Goal: Communication & Community: Participate in discussion

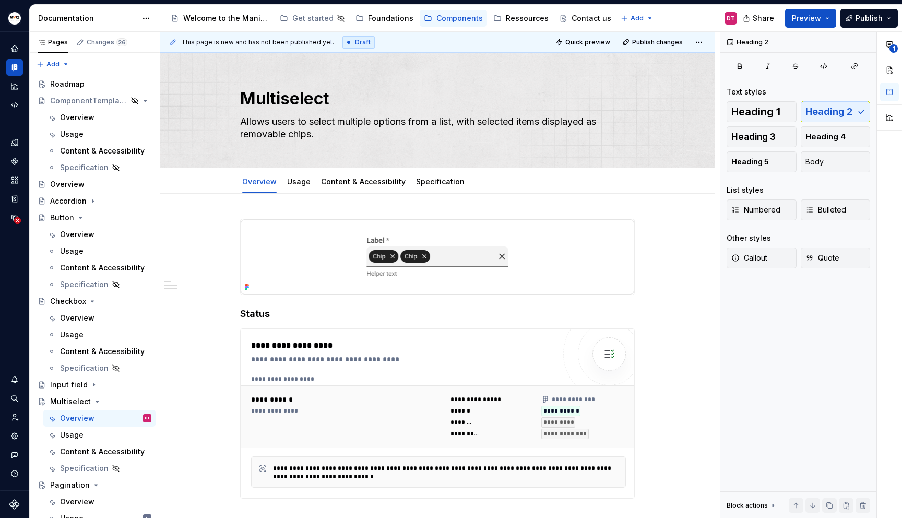
scroll to position [284, 0]
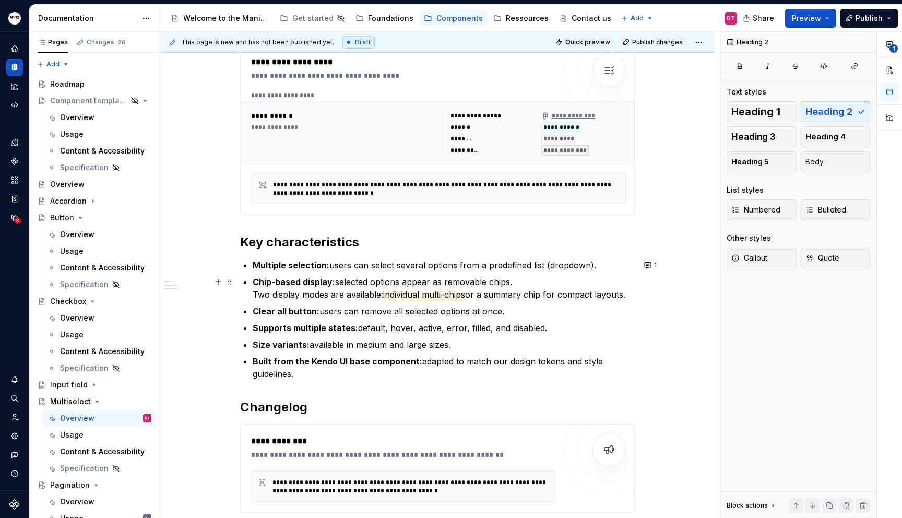
click at [422, 297] on span "individual multi-chips" at bounding box center [424, 294] width 82 height 11
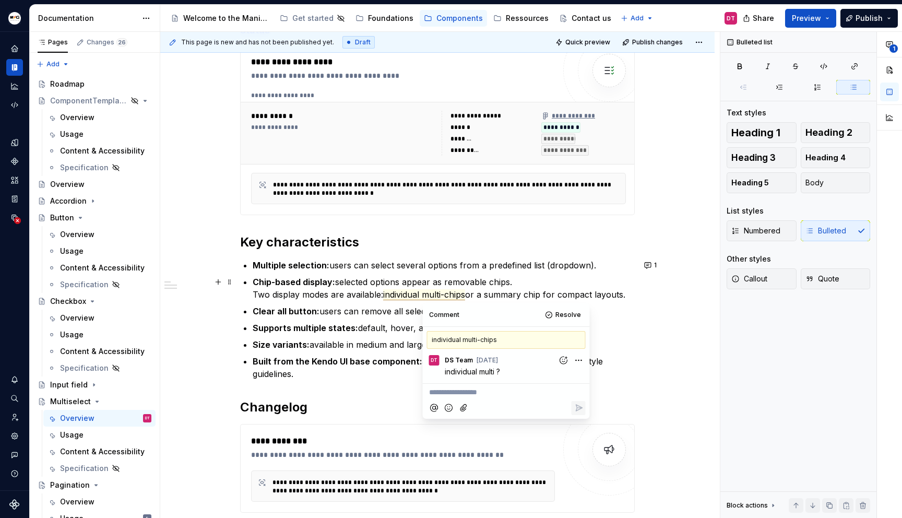
click at [421, 294] on span "individual multi-chips" at bounding box center [424, 294] width 82 height 11
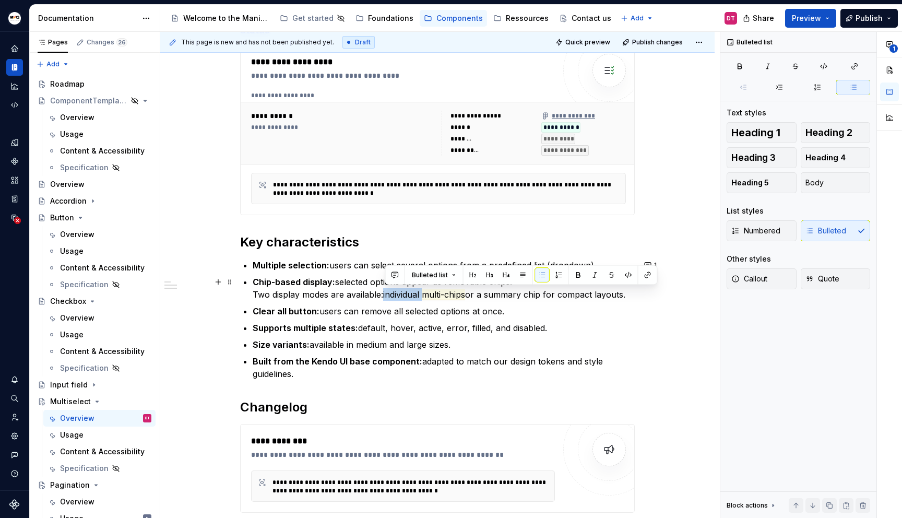
drag, startPoint x: 426, startPoint y: 295, endPoint x: 386, endPoint y: 295, distance: 40.2
click at [386, 295] on span "individual multi-chips" at bounding box center [424, 294] width 82 height 11
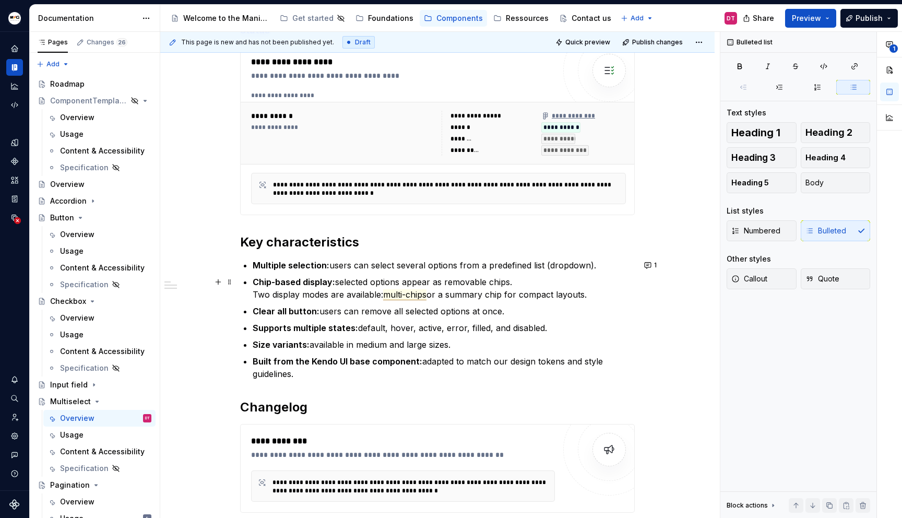
click at [418, 292] on span "multi-chips" at bounding box center [404, 294] width 43 height 11
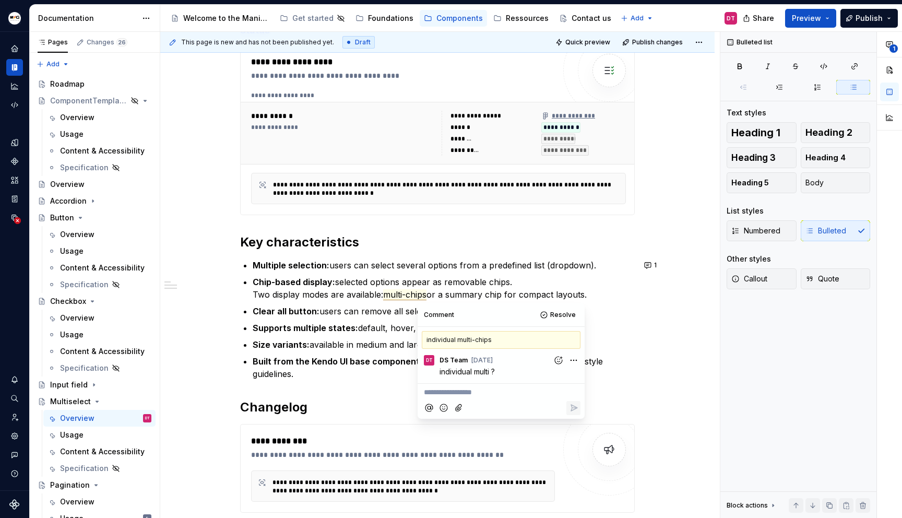
click at [480, 394] on p "**********" at bounding box center [501, 392] width 155 height 11
click at [560, 314] on span "Resolve" at bounding box center [563, 315] width 26 height 8
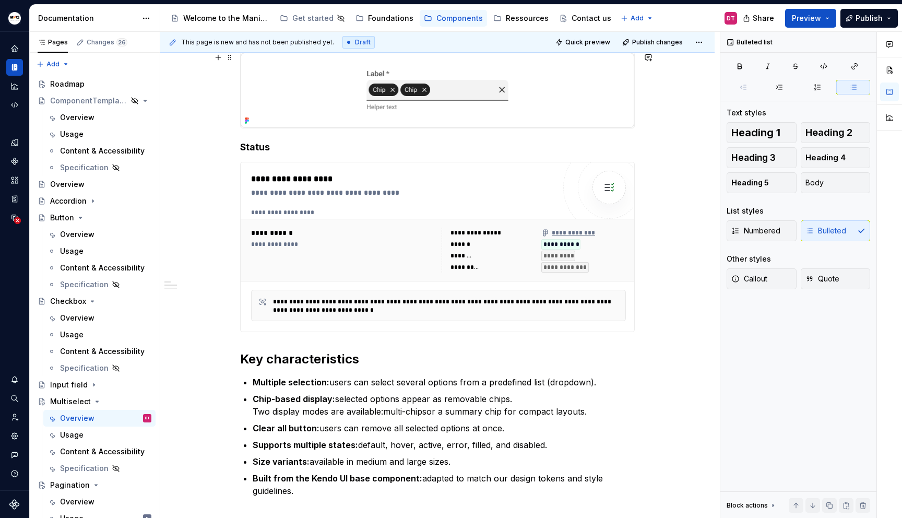
scroll to position [41, 0]
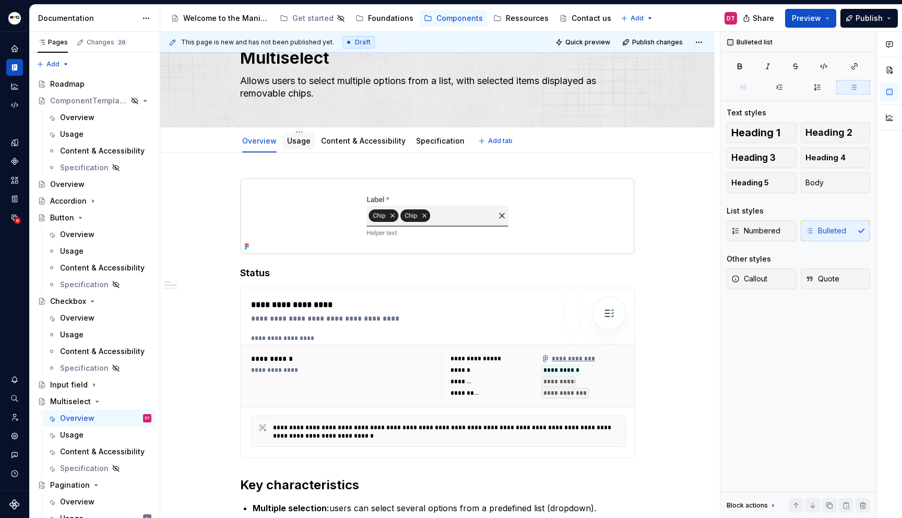
click at [301, 139] on link "Usage" at bounding box center [299, 140] width 24 height 9
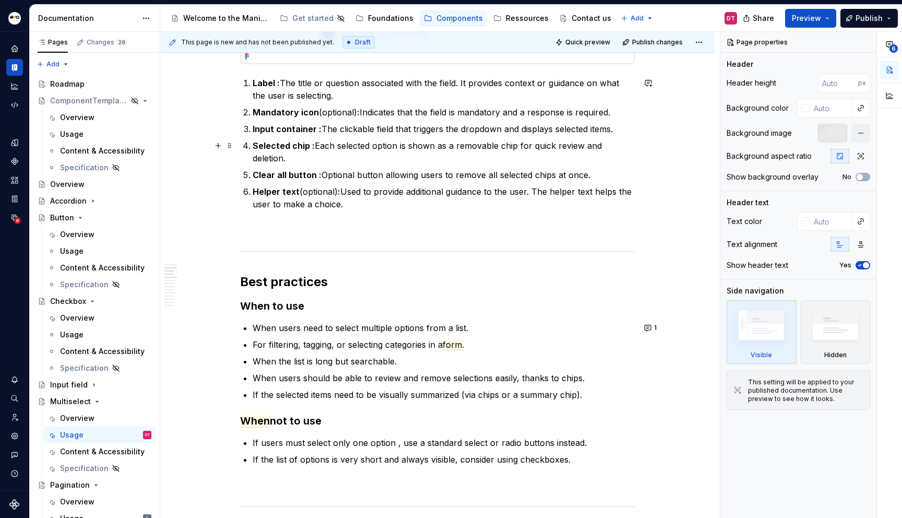
scroll to position [338, 0]
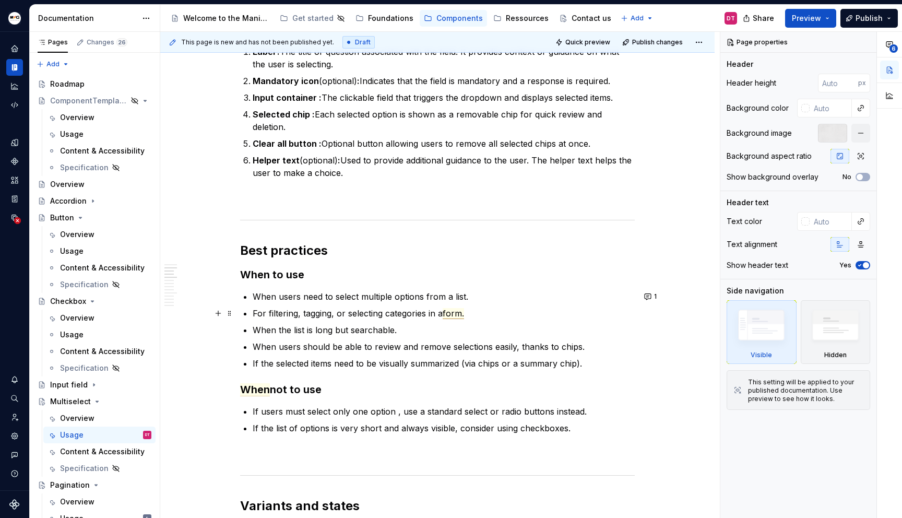
click at [453, 315] on span "form." at bounding box center [453, 313] width 21 height 11
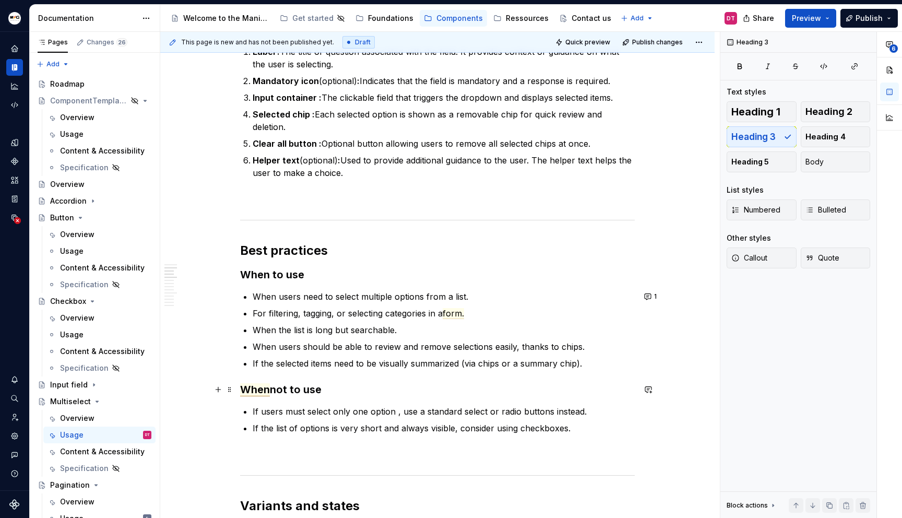
click at [260, 390] on span "When" at bounding box center [255, 389] width 30 height 13
click at [256, 391] on span "When" at bounding box center [255, 389] width 30 height 13
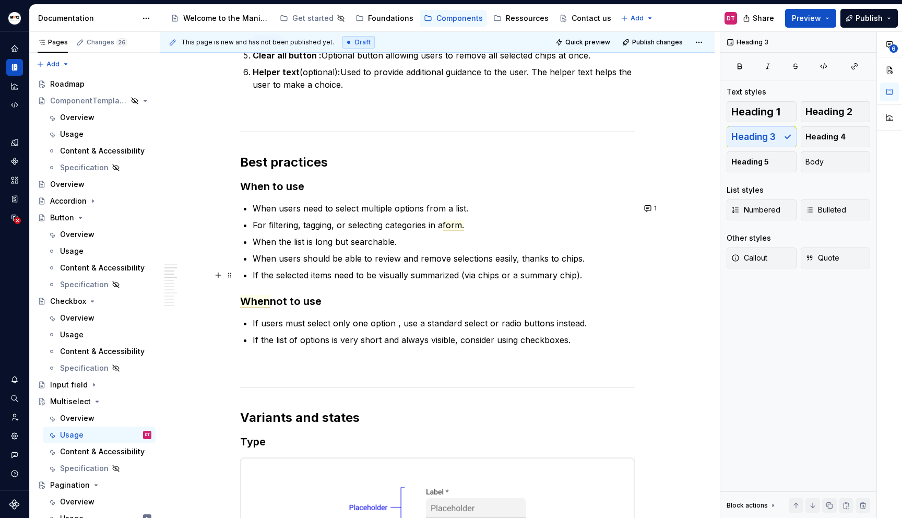
scroll to position [428, 0]
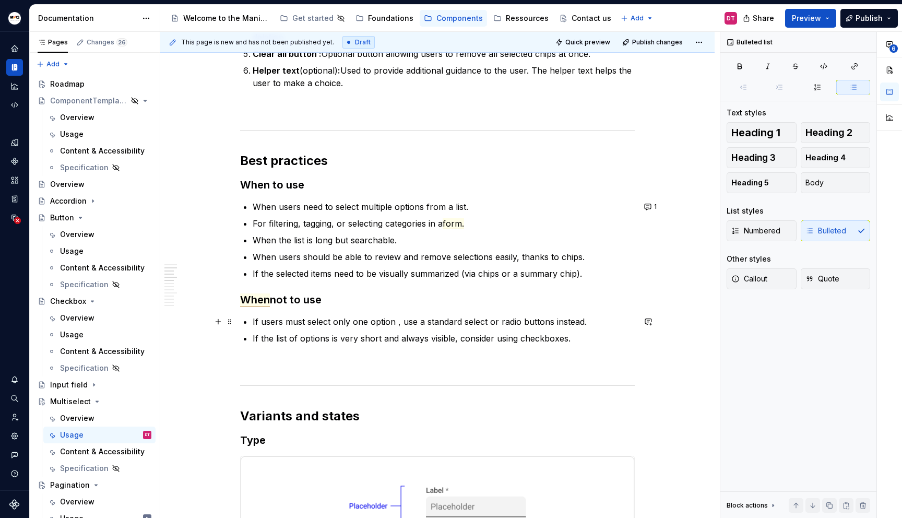
click at [323, 325] on p "If users must select only one option , use a standard select or radio buttons i…" at bounding box center [444, 321] width 382 height 13
click at [260, 302] on span "When" at bounding box center [255, 300] width 30 height 13
click at [457, 223] on span "form." at bounding box center [453, 223] width 21 height 11
click at [456, 225] on span "form." at bounding box center [453, 223] width 21 height 11
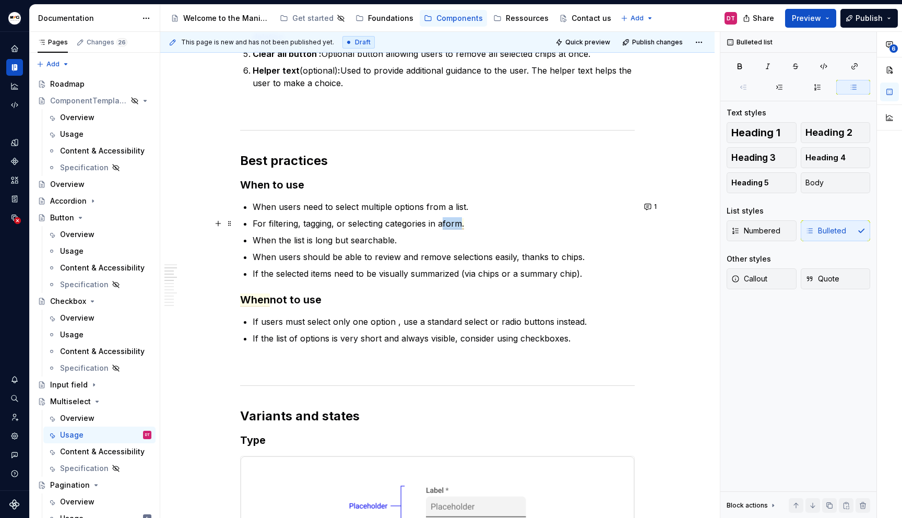
click at [456, 225] on span "form." at bounding box center [453, 223] width 21 height 11
click at [533, 239] on p "When the list is long but searchable." at bounding box center [444, 240] width 382 height 13
click at [459, 226] on span "form." at bounding box center [453, 223] width 21 height 11
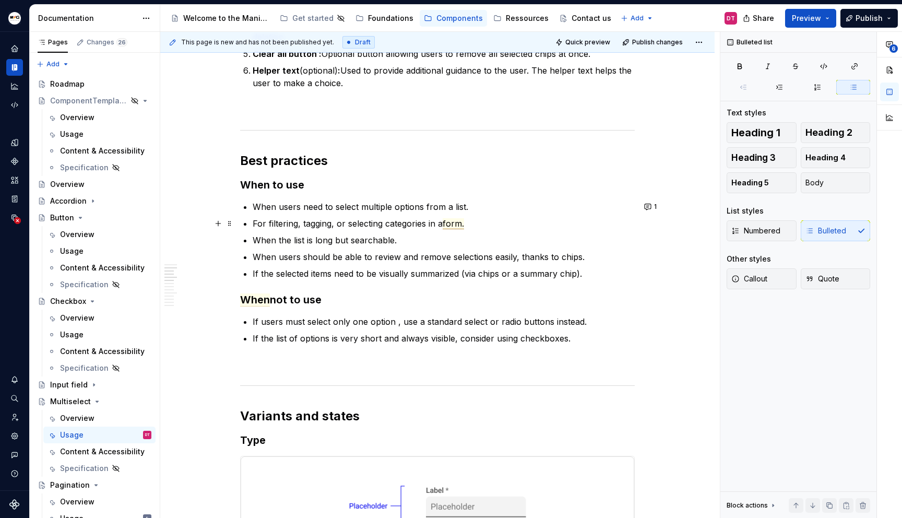
click at [453, 225] on span "form." at bounding box center [453, 223] width 21 height 11
click at [653, 298] on button "button" at bounding box center [648, 299] width 15 height 15
click at [645, 207] on button "1" at bounding box center [651, 206] width 20 height 15
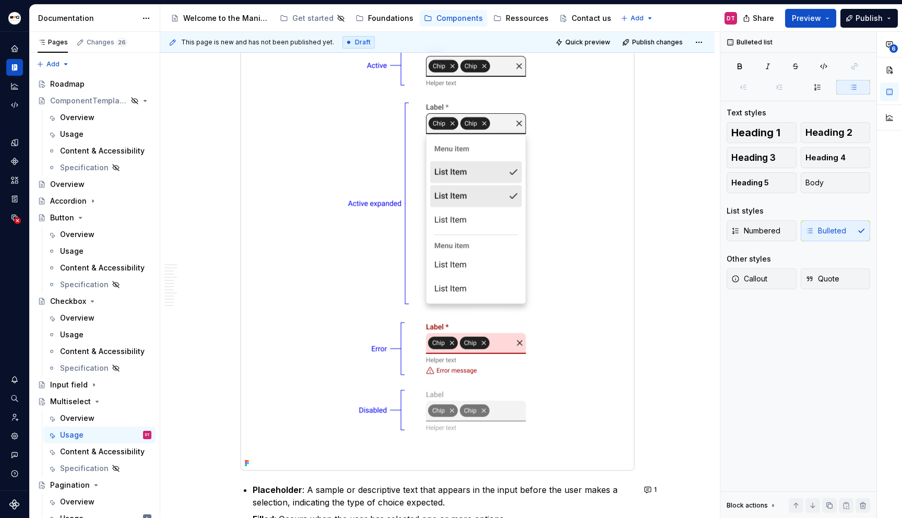
scroll to position [1329, 0]
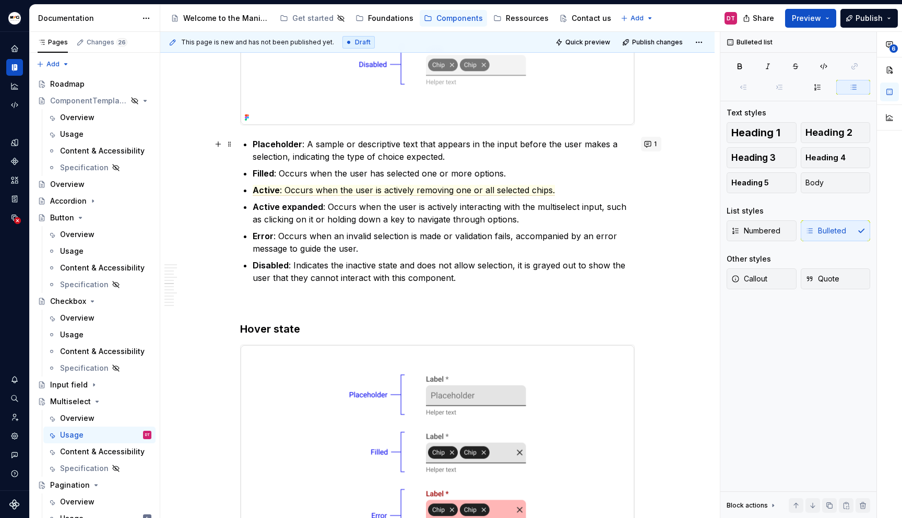
click at [648, 144] on button "1" at bounding box center [651, 144] width 20 height 15
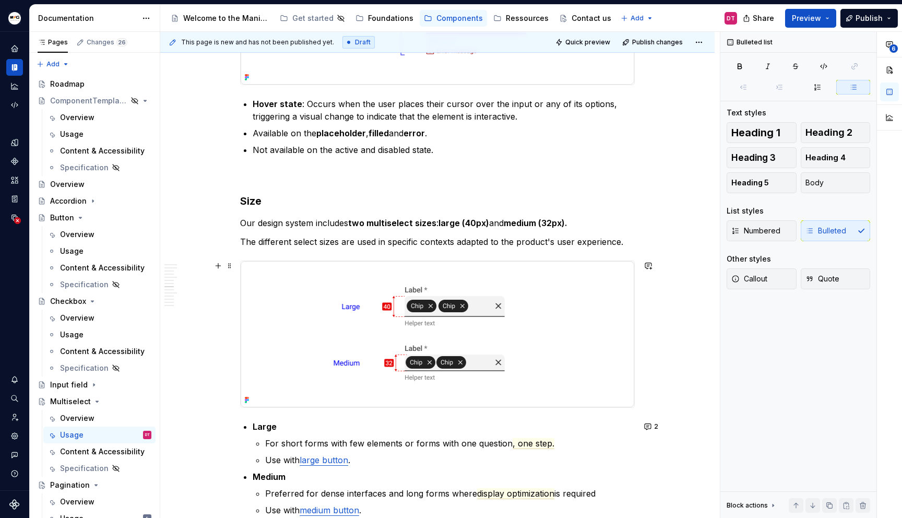
scroll to position [1883, 0]
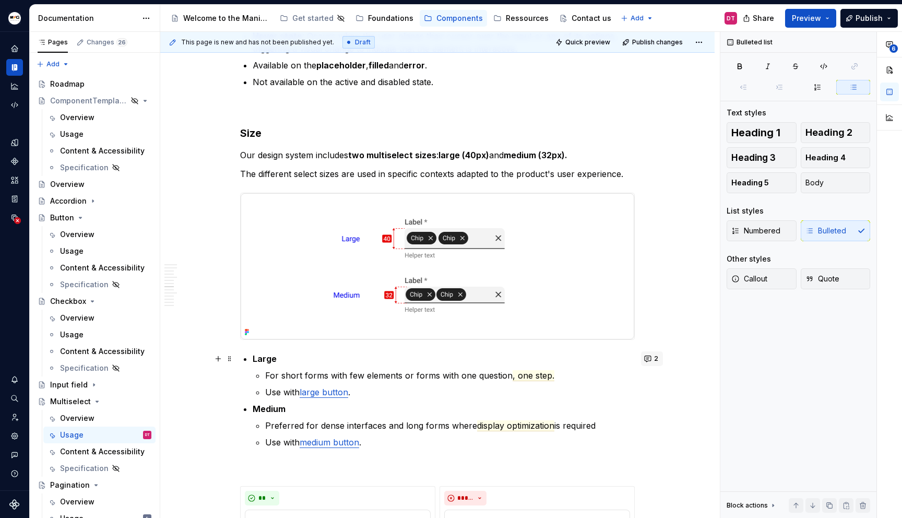
click at [651, 359] on button "2" at bounding box center [652, 358] width 22 height 15
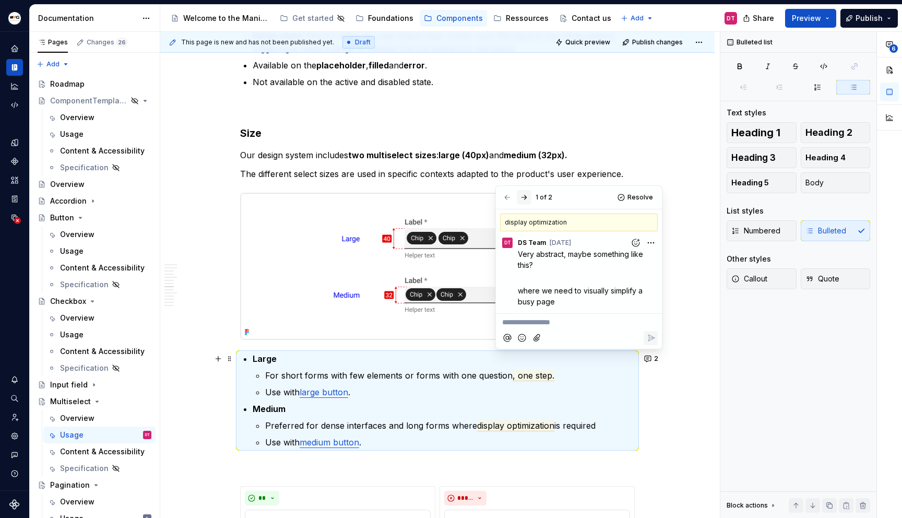
click at [527, 197] on button "button" at bounding box center [524, 197] width 15 height 15
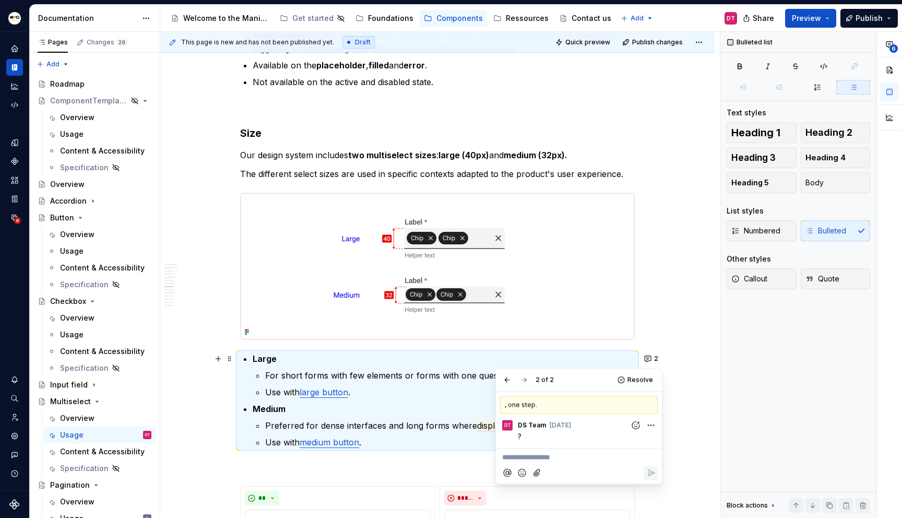
click at [690, 308] on div "Anatomy Label : The title or question associated with the field. It provides co…" at bounding box center [437, 57] width 555 height 3493
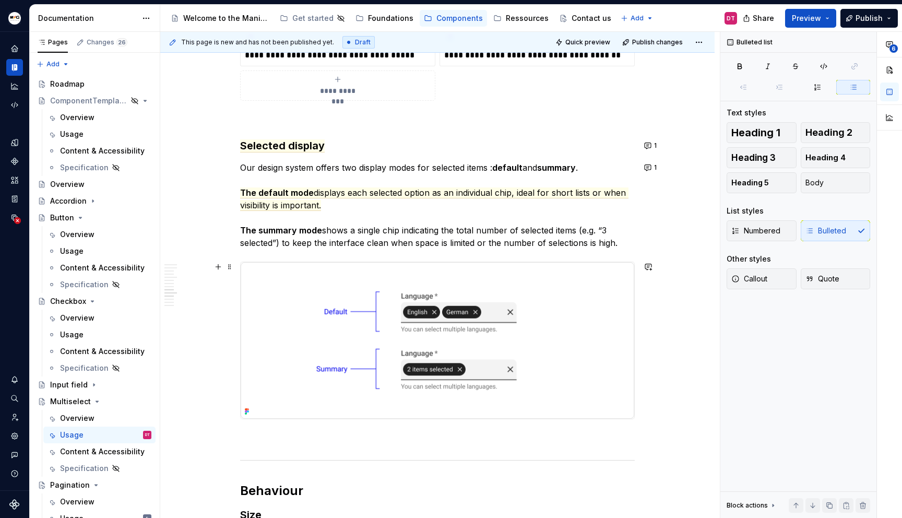
scroll to position [2468, 0]
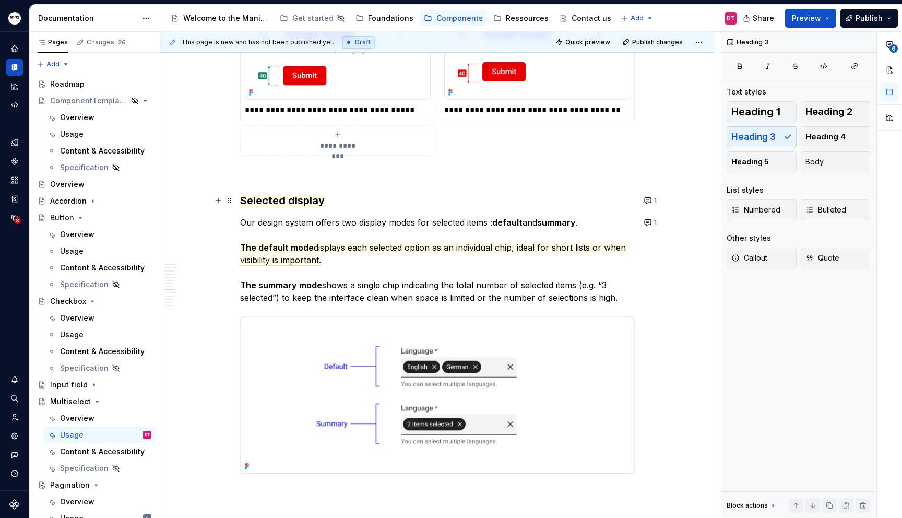
click at [274, 202] on span "Selected display" at bounding box center [282, 200] width 85 height 13
click at [644, 199] on button "1" at bounding box center [651, 200] width 20 height 15
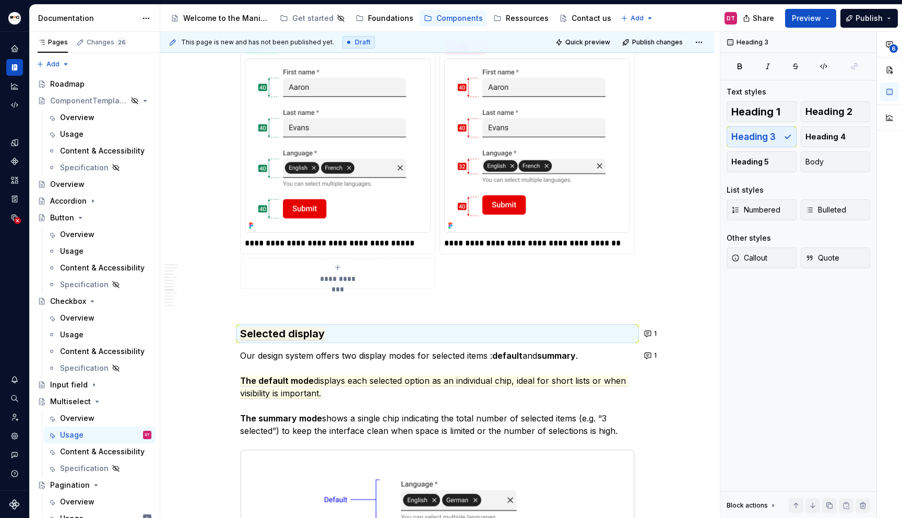
scroll to position [2508, 0]
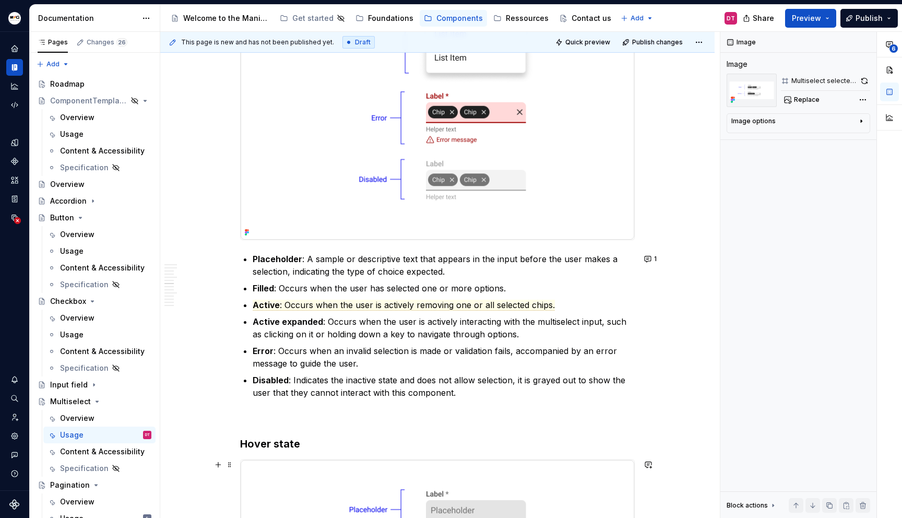
scroll to position [1188, 0]
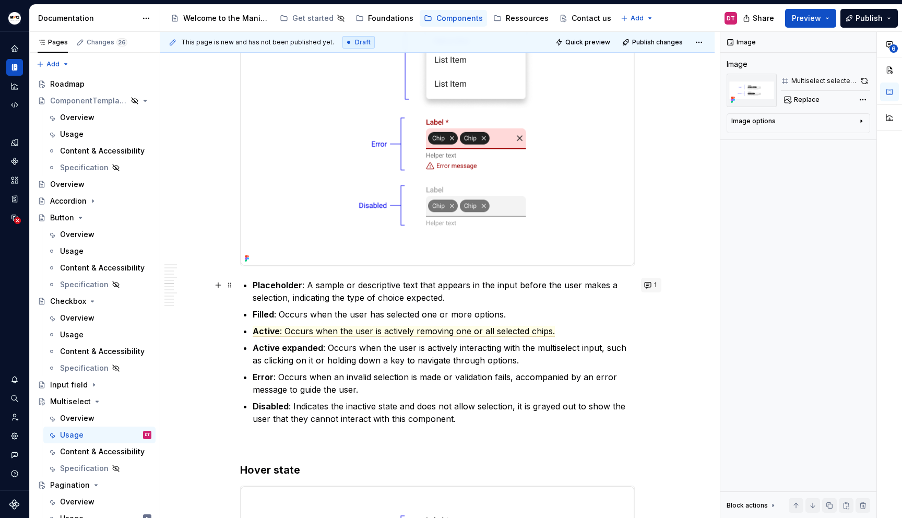
click at [646, 283] on button "1" at bounding box center [651, 285] width 20 height 15
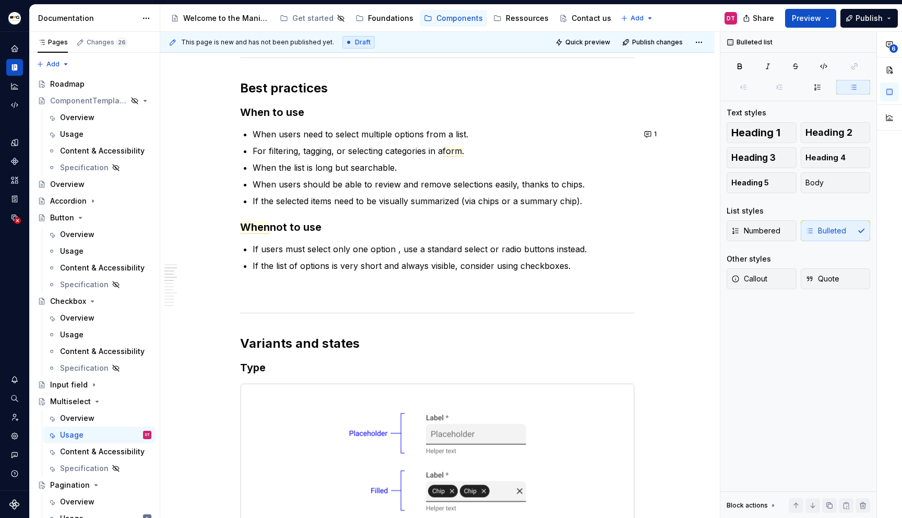
scroll to position [466, 0]
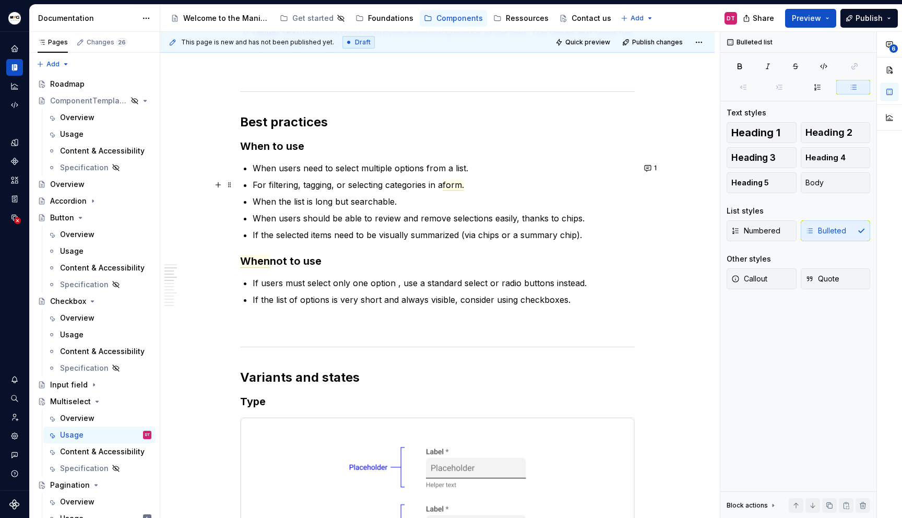
click at [551, 183] on p "For filtering, tagging, or selecting categories in a form." at bounding box center [444, 185] width 382 height 13
click at [455, 187] on span "form." at bounding box center [453, 185] width 21 height 11
drag, startPoint x: 614, startPoint y: 203, endPoint x: 621, endPoint y: 203, distance: 7.3
click at [614, 203] on p "When the list is long but searchable." at bounding box center [444, 201] width 382 height 13
click at [652, 167] on button "1" at bounding box center [651, 168] width 20 height 15
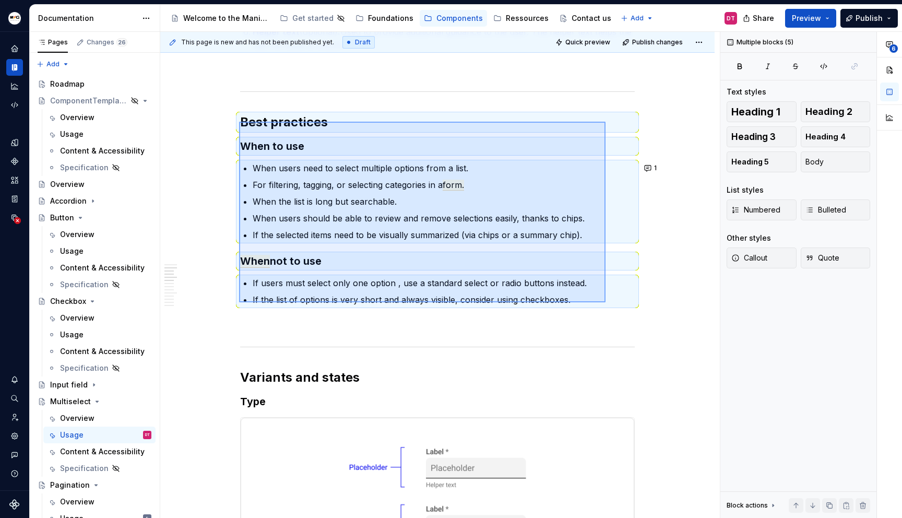
drag, startPoint x: 239, startPoint y: 122, endPoint x: 630, endPoint y: 307, distance: 432.9
click at [606, 302] on div "This page is new and has not been published yet. Draft Quick preview Publish ch…" at bounding box center [440, 275] width 560 height 487
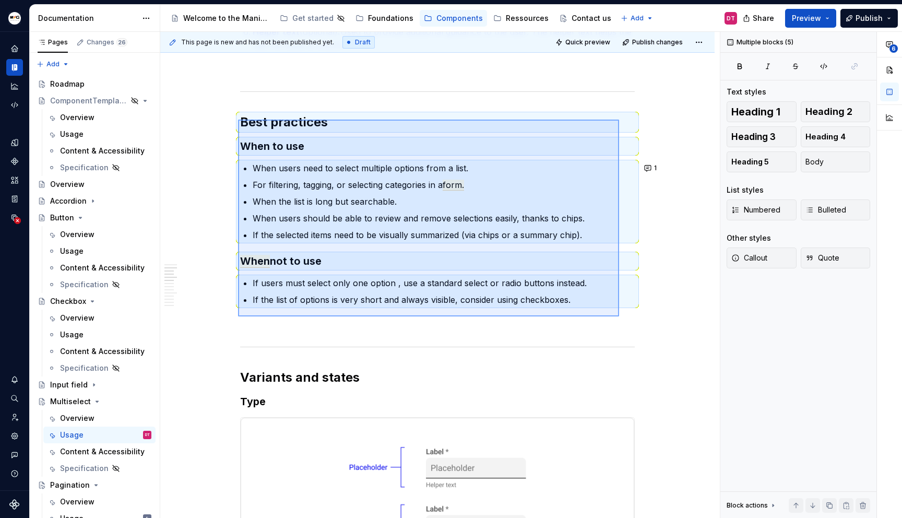
drag, startPoint x: 245, startPoint y: 123, endPoint x: 619, endPoint y: 316, distance: 421.1
click at [619, 316] on div "This page is new and has not been published yet. Draft Quick preview Publish ch…" at bounding box center [440, 275] width 560 height 487
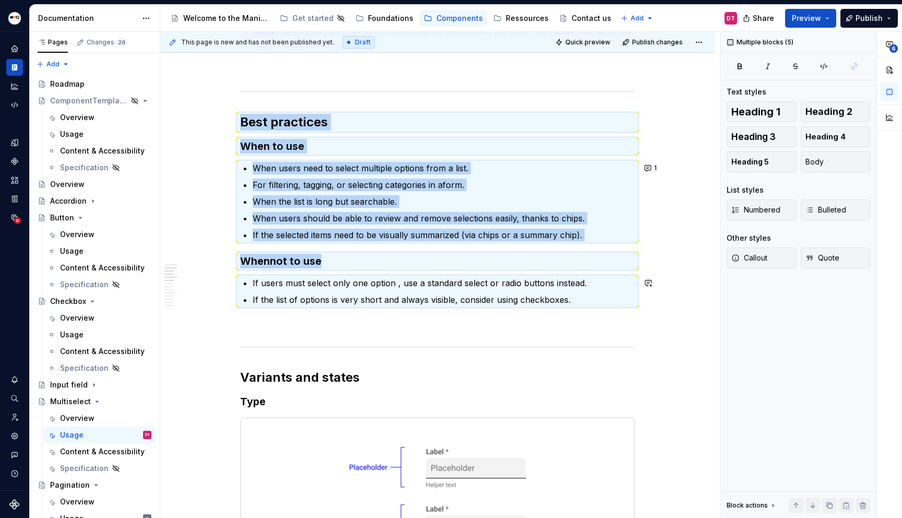
copy div "Best practices When to use When users need to select multiple options from a li…"
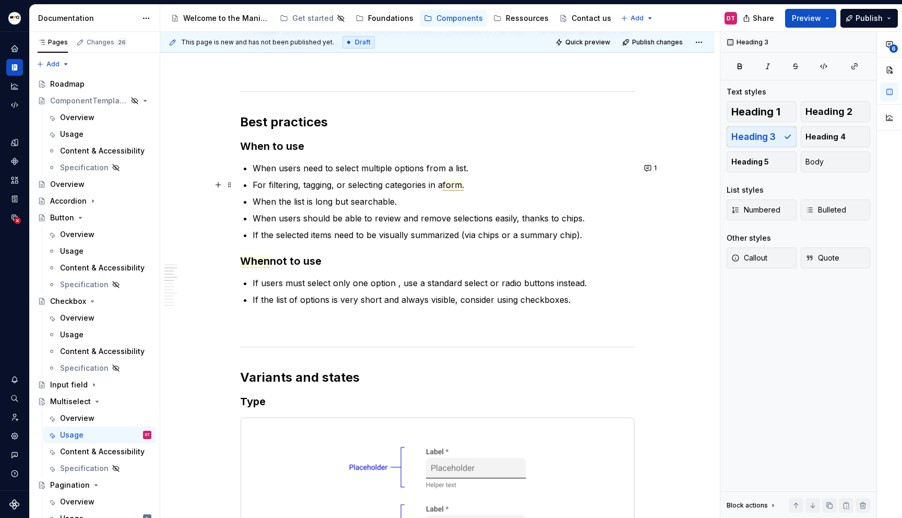
click at [457, 185] on span "form." at bounding box center [453, 185] width 21 height 11
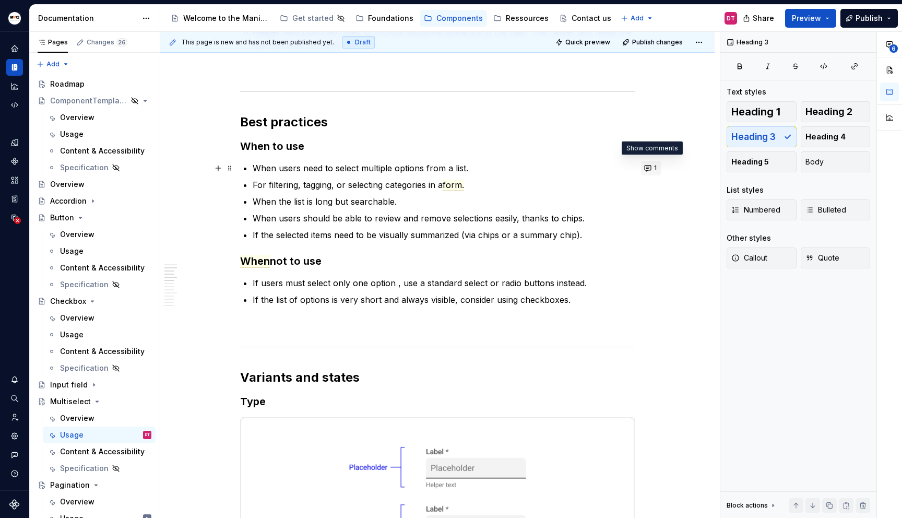
click at [647, 171] on button "1" at bounding box center [651, 168] width 20 height 15
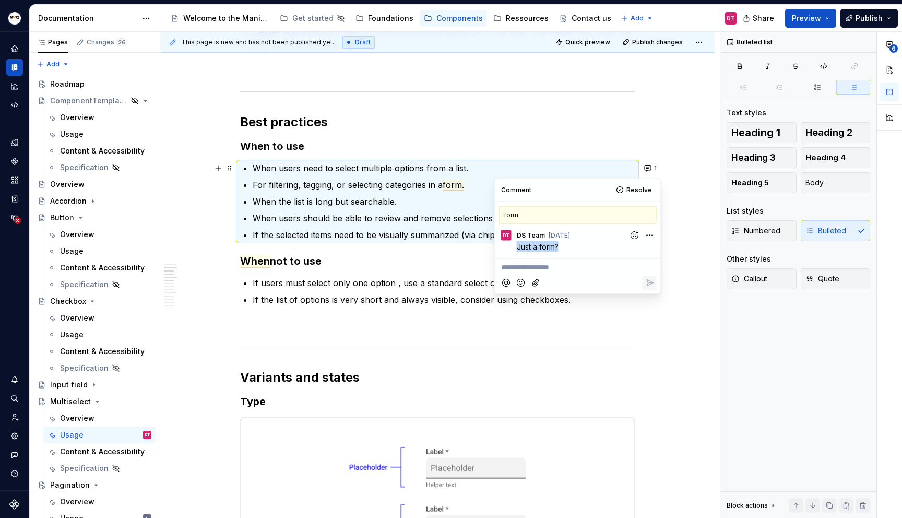
drag, startPoint x: 565, startPoint y: 243, endPoint x: 518, endPoint y: 245, distance: 47.0
click at [518, 245] on p "Just a form?" at bounding box center [580, 246] width 127 height 11
copy span "Just a form?"
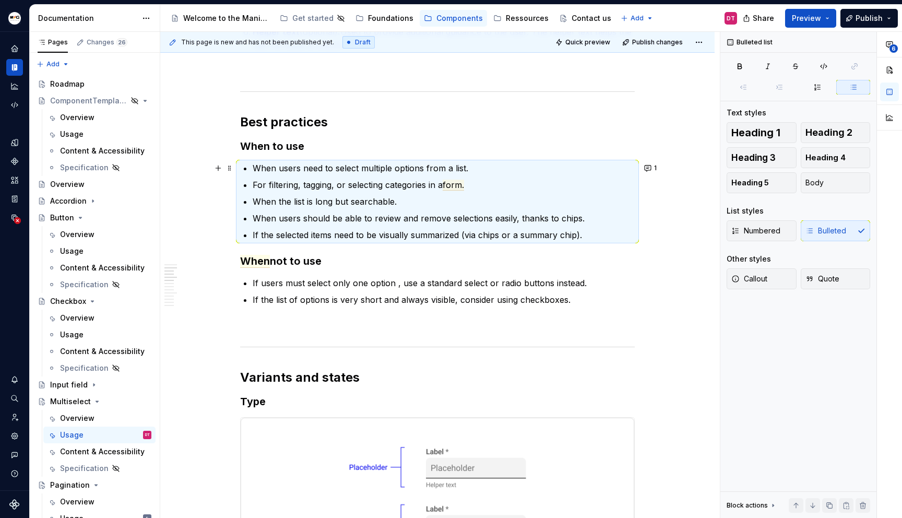
type textarea "*"
click at [646, 281] on button "button" at bounding box center [648, 283] width 15 height 15
click at [437, 185] on p "For filtering, tagging, or selecting categories in a form." at bounding box center [444, 185] width 382 height 13
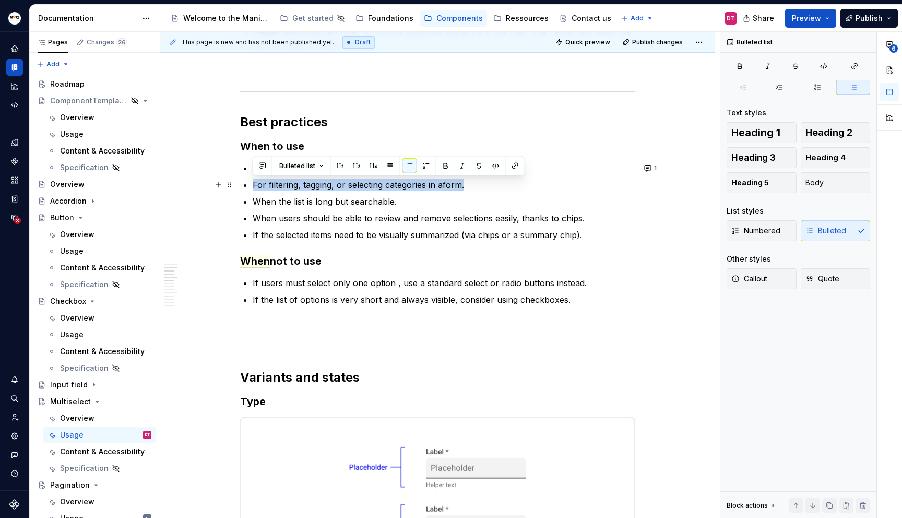
drag, startPoint x: 471, startPoint y: 185, endPoint x: 251, endPoint y: 186, distance: 219.9
drag, startPoint x: 467, startPoint y: 186, endPoint x: 253, endPoint y: 186, distance: 214.1
click at [253, 186] on p "For filtering, tagging, or selecting categories in a form." at bounding box center [444, 185] width 382 height 13
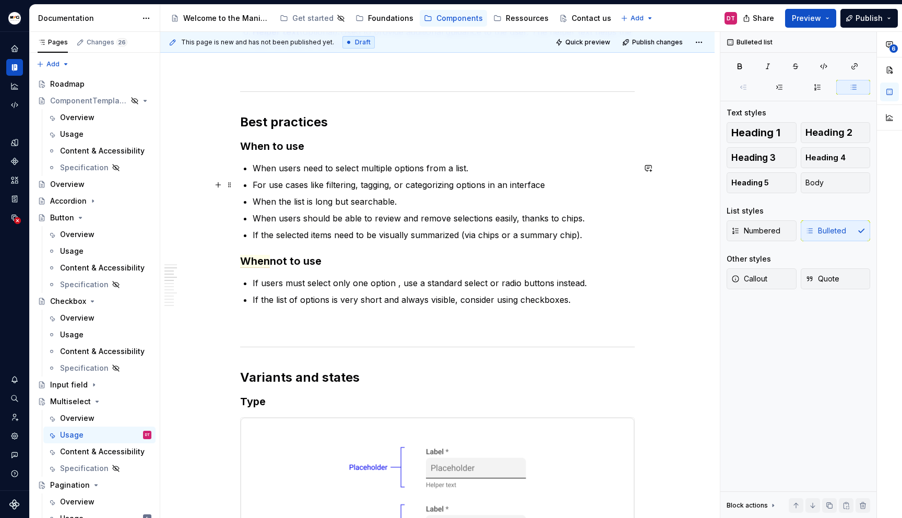
click at [279, 186] on p "For use cases like filtering, tagging, or categorizing options in an interface" at bounding box center [444, 185] width 382 height 13
drag, startPoint x: 325, startPoint y: 184, endPoint x: 268, endPoint y: 187, distance: 57.0
click at [268, 186] on p "For use cases like filtering, tagging, or categorizing options in an interface" at bounding box center [444, 185] width 382 height 13
click at [513, 179] on p "For filtering, tagging, or categorizing options in an interface" at bounding box center [444, 185] width 382 height 13
click at [514, 186] on p "For filtering, tagging, or categorizing options in an interface" at bounding box center [444, 185] width 382 height 13
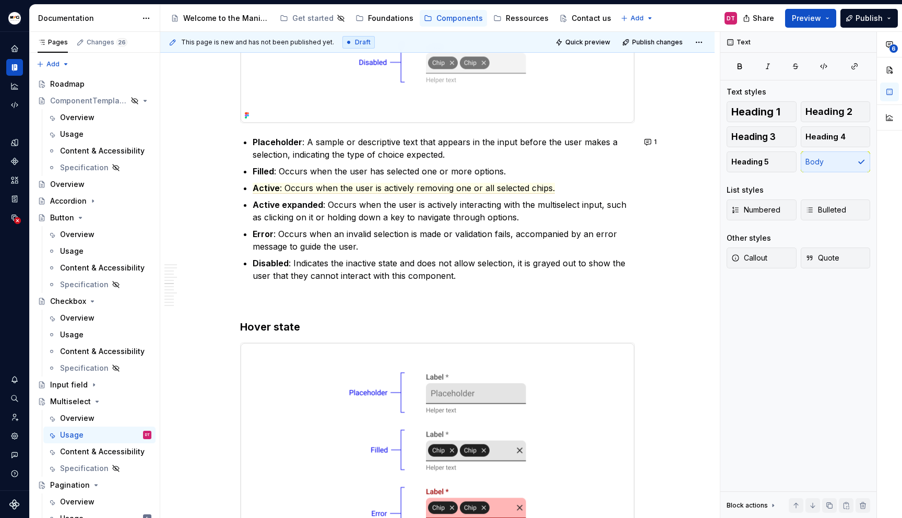
scroll to position [1332, 0]
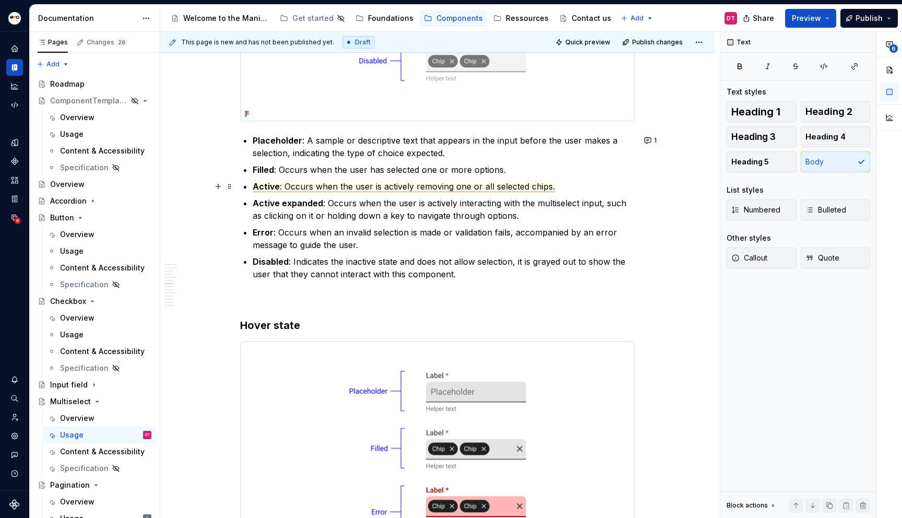
click at [427, 188] on span ": Occurs when the user is actively removing one or all selected chips." at bounding box center [417, 186] width 275 height 11
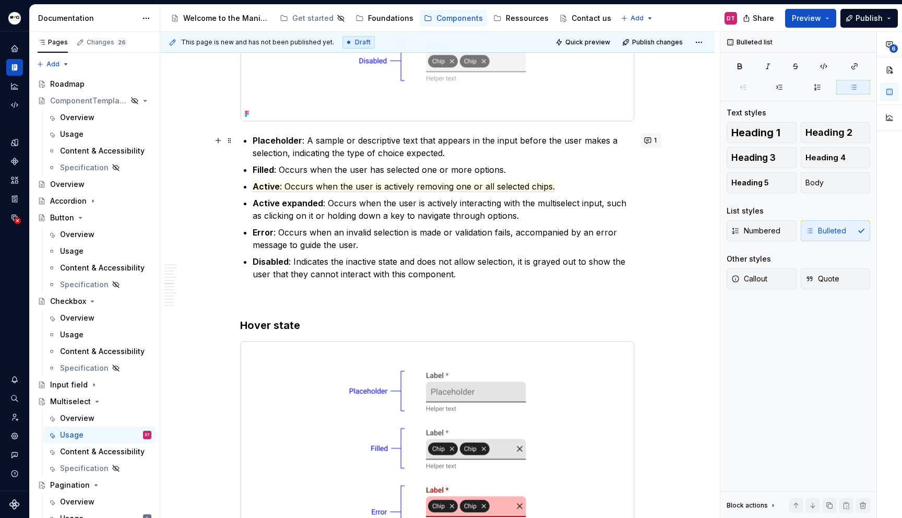
click at [647, 140] on button "1" at bounding box center [651, 140] width 20 height 15
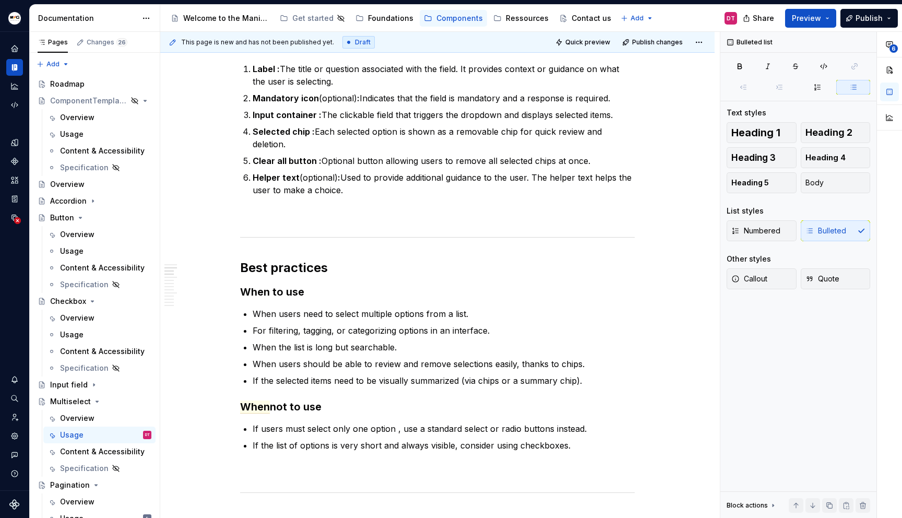
scroll to position [314, 0]
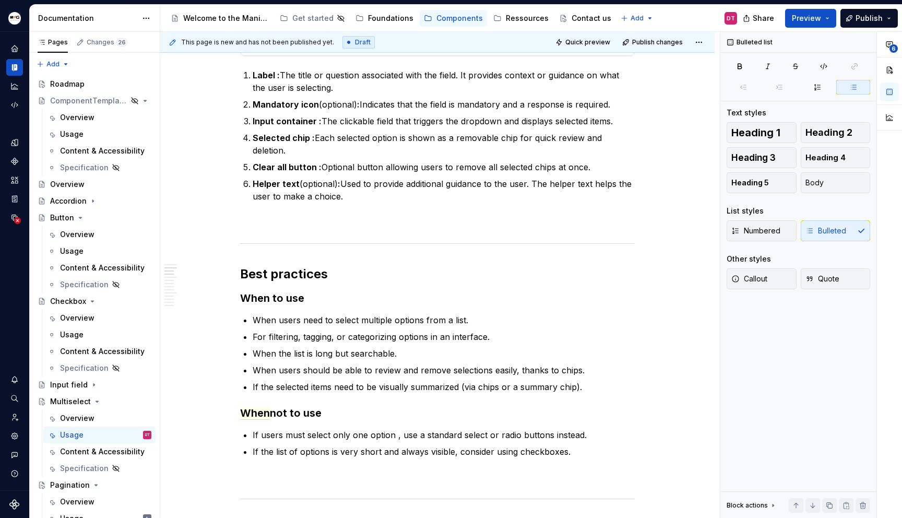
click at [632, 344] on ul "When users need to select multiple options from a list. For filtering, tagging,…" at bounding box center [444, 353] width 382 height 79
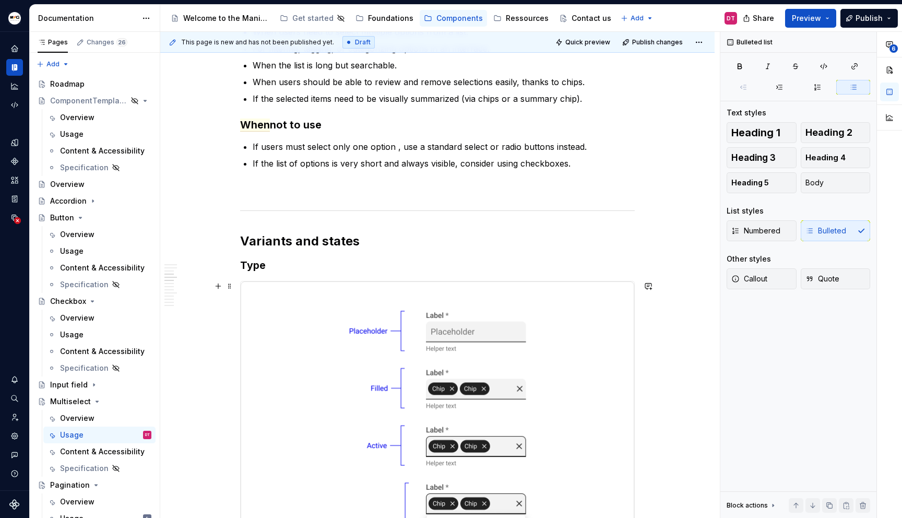
scroll to position [409, 0]
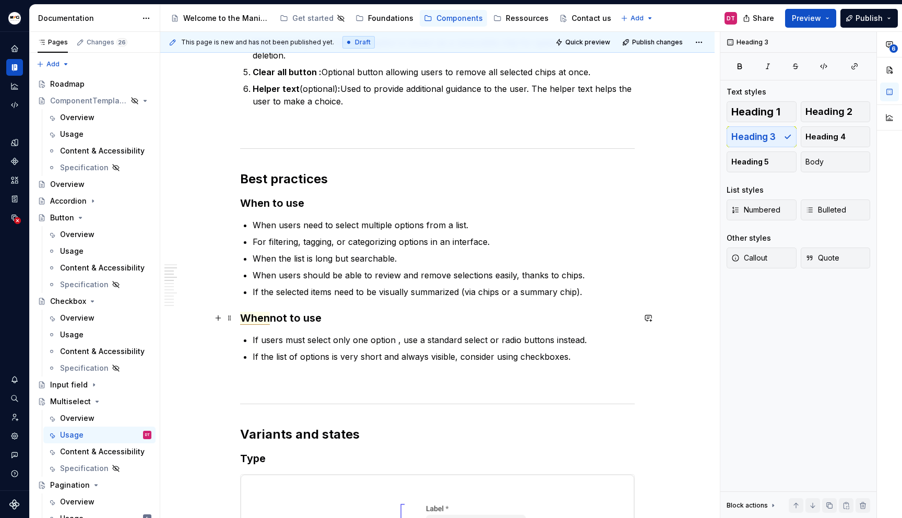
click at [257, 319] on span "When" at bounding box center [255, 318] width 30 height 13
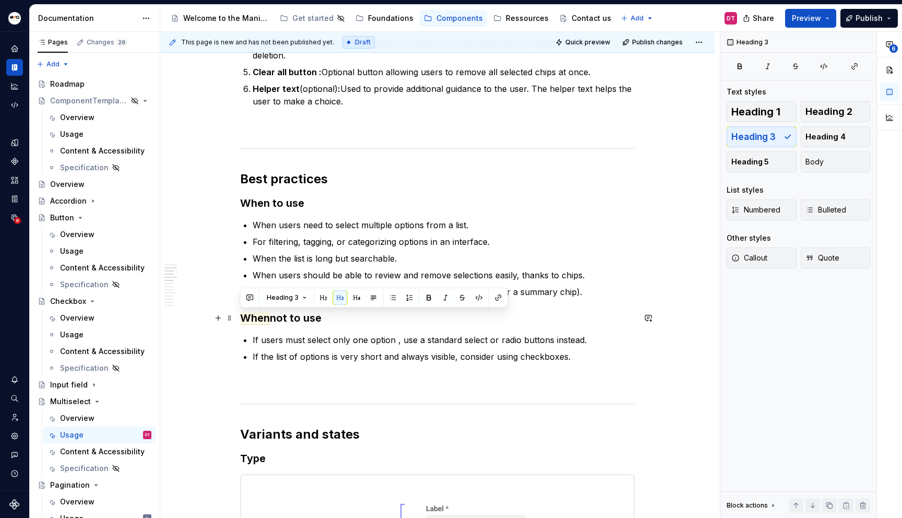
click at [309, 320] on h3 "When not to use" at bounding box center [437, 318] width 395 height 15
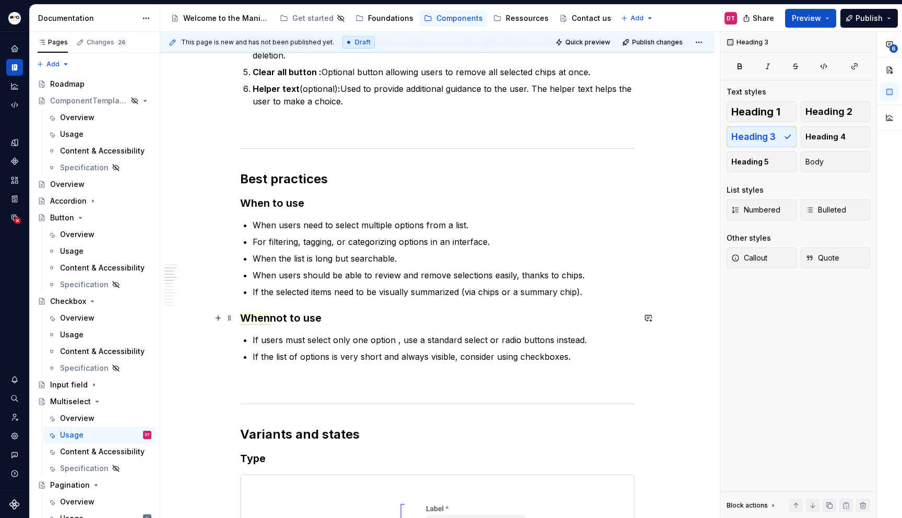
click at [311, 319] on h3 "When not to use" at bounding box center [437, 318] width 395 height 15
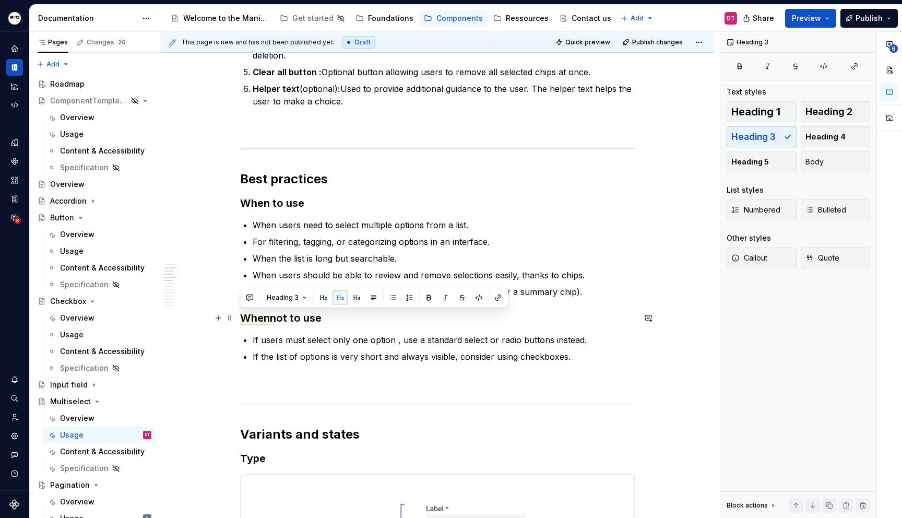
click at [316, 319] on h3 "When not to use" at bounding box center [437, 318] width 395 height 15
drag, startPoint x: 331, startPoint y: 318, endPoint x: 234, endPoint y: 323, distance: 96.8
click at [337, 294] on button "button" at bounding box center [340, 297] width 15 height 15
drag, startPoint x: 328, startPoint y: 319, endPoint x: 337, endPoint y: 322, distance: 9.8
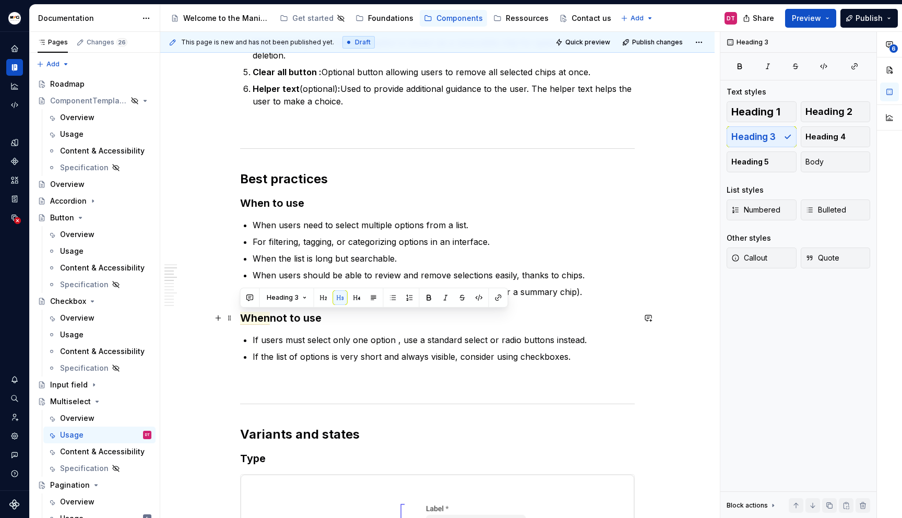
click at [337, 322] on h3 "When not to use" at bounding box center [437, 318] width 395 height 15
click at [322, 298] on button "button" at bounding box center [323, 297] width 15 height 15
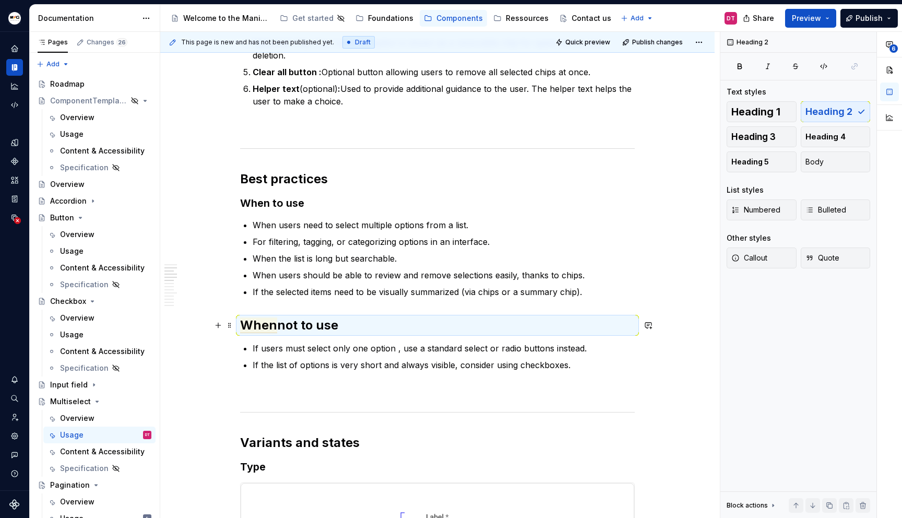
click at [340, 325] on h2 "When not to use" at bounding box center [437, 325] width 395 height 17
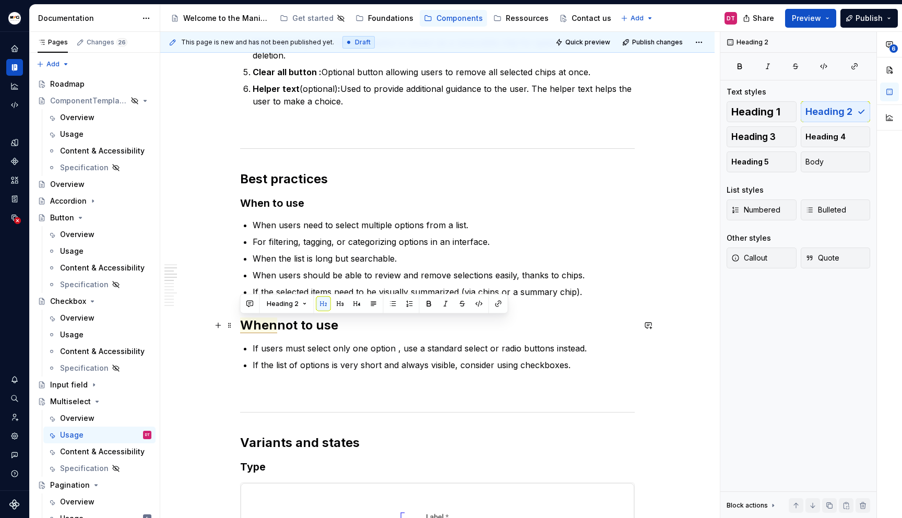
drag, startPoint x: 359, startPoint y: 328, endPoint x: 241, endPoint y: 328, distance: 117.5
click at [241, 328] on h2 "When not to use" at bounding box center [437, 325] width 395 height 17
click at [341, 304] on button "button" at bounding box center [340, 304] width 15 height 15
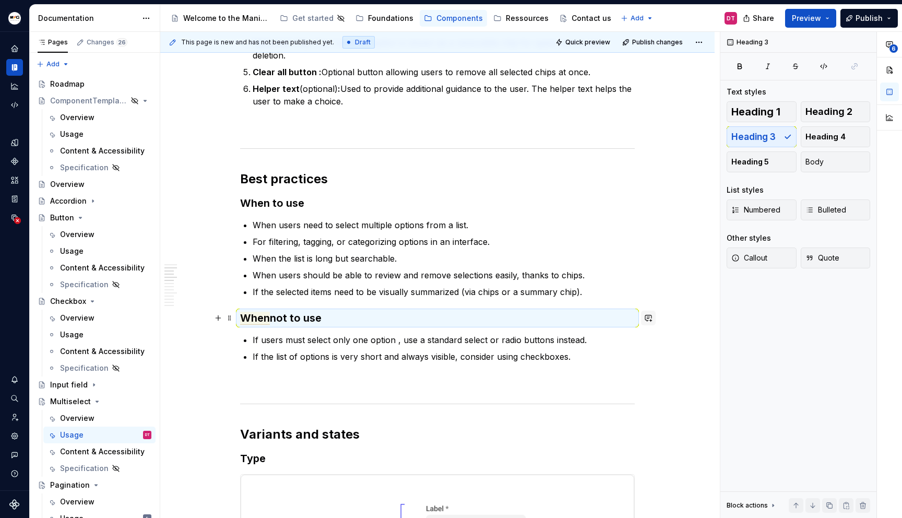
click at [647, 319] on button "button" at bounding box center [648, 318] width 15 height 15
click at [543, 341] on p "**********" at bounding box center [573, 337] width 154 height 11
click at [650, 351] on button "Send" at bounding box center [644, 352] width 14 height 14
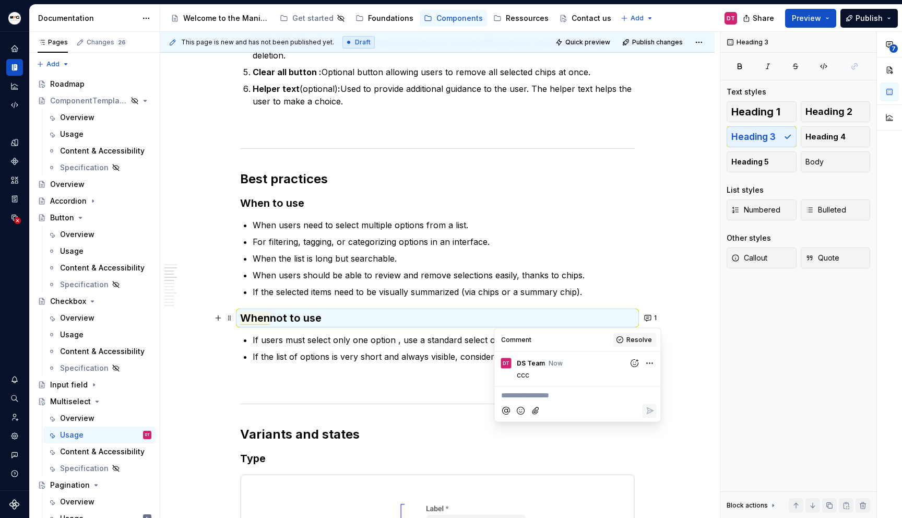
click at [635, 338] on span "Resolve" at bounding box center [640, 340] width 26 height 8
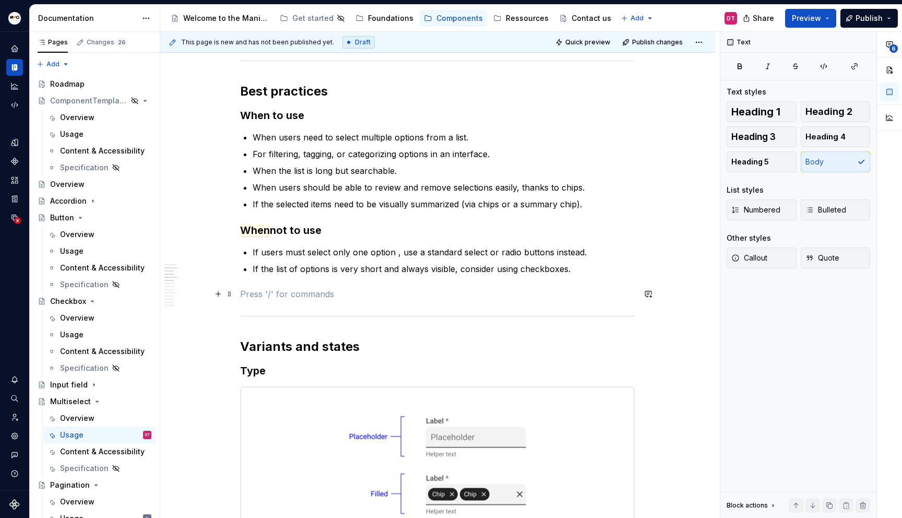
scroll to position [499, 0]
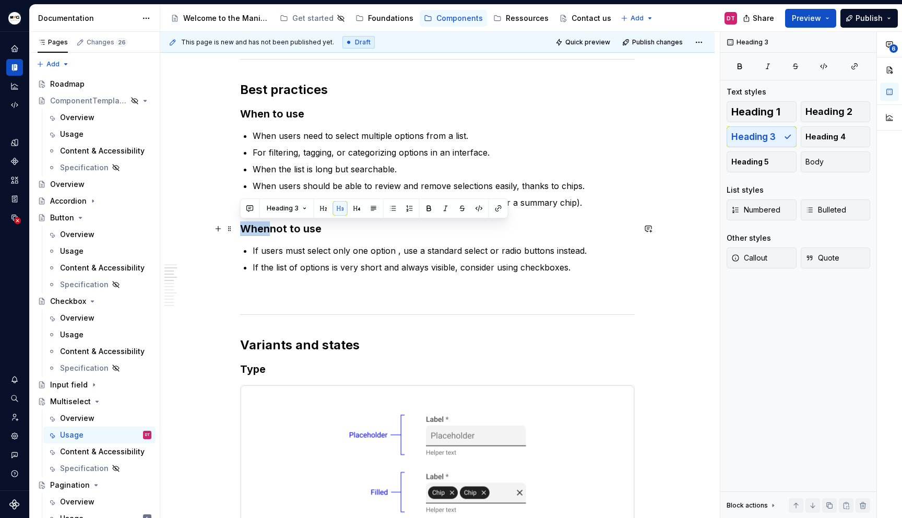
drag, startPoint x: 261, startPoint y: 227, endPoint x: 242, endPoint y: 226, distance: 19.4
click at [242, 226] on span "When" at bounding box center [255, 228] width 30 height 13
click at [249, 209] on button "button" at bounding box center [250, 208] width 15 height 15
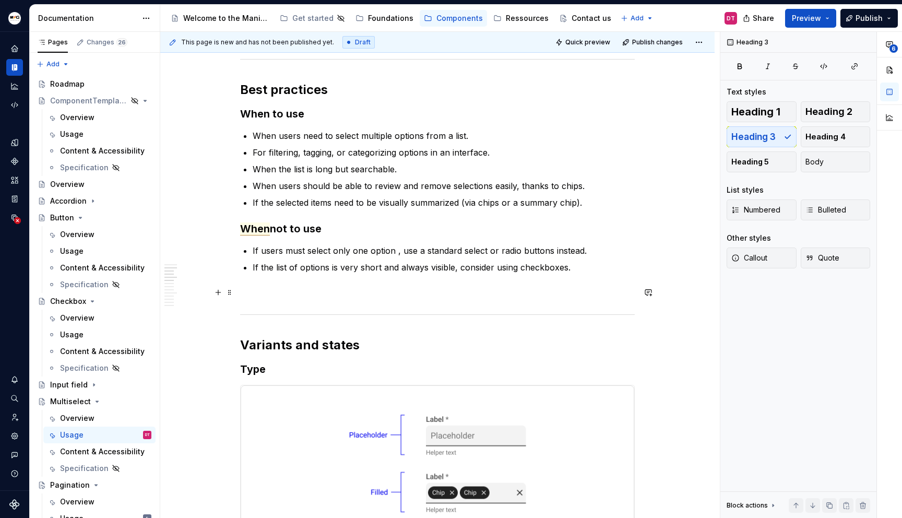
click at [614, 290] on p at bounding box center [437, 292] width 395 height 13
click at [688, 333] on div "This page is new and has not been published yet. Draft Quick preview Publish ch…" at bounding box center [440, 275] width 560 height 487
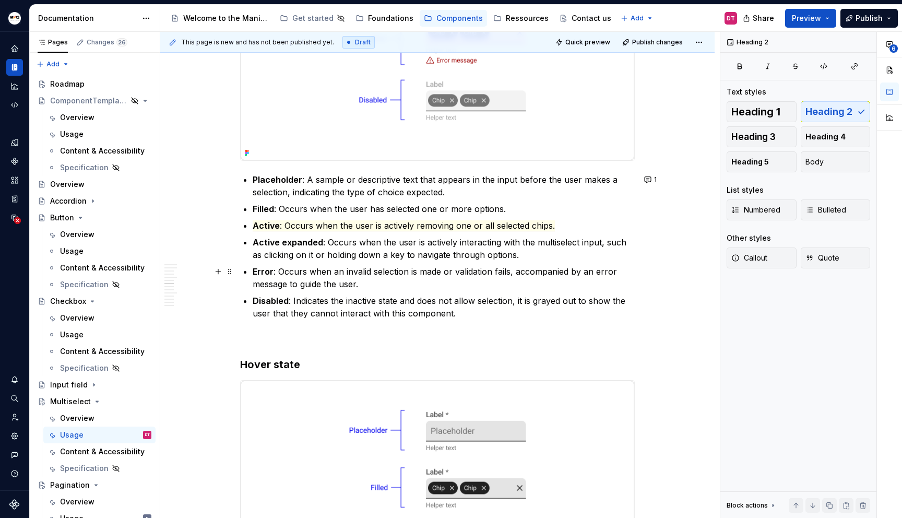
scroll to position [1329, 0]
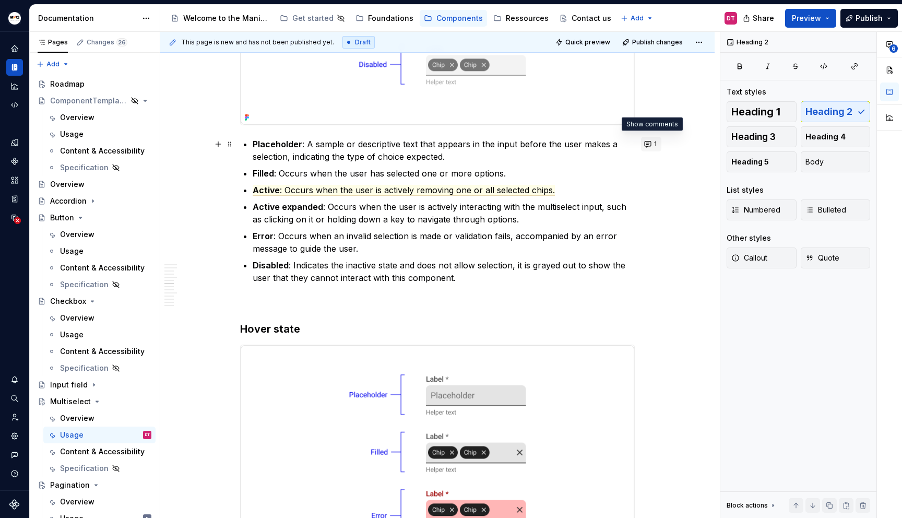
click at [650, 148] on button "1" at bounding box center [651, 144] width 20 height 15
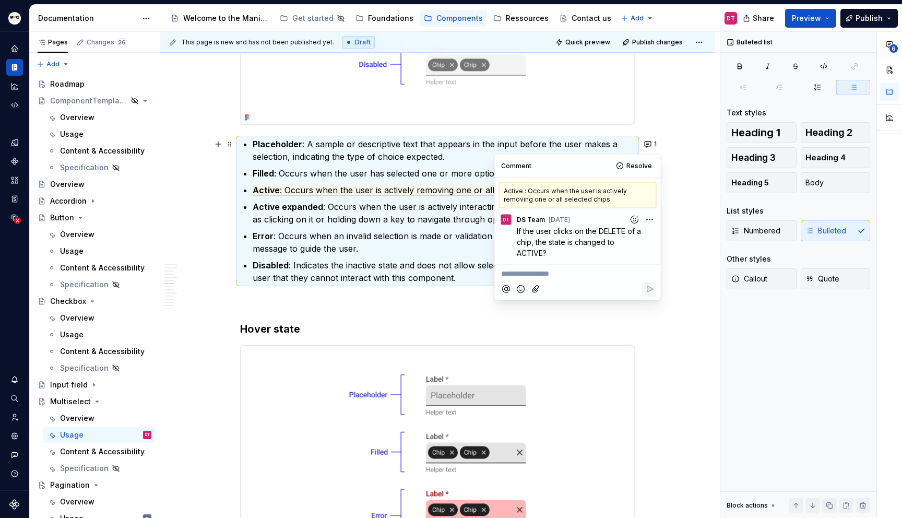
click at [573, 273] on p "**********" at bounding box center [578, 273] width 154 height 11
click at [564, 231] on span "If the user clicks on the DELETE of a chip, the state is changed to ACTIVE?" at bounding box center [580, 241] width 126 height 31
drag, startPoint x: 517, startPoint y: 228, endPoint x: 567, endPoint y: 248, distance: 54.1
click at [567, 248] on p "If the user clicks on the DELETE of a chip, the state is changed to ACTIVE?" at bounding box center [580, 241] width 127 height 33
copy span "If the user clicks on the DELETE of a chip, the state is changed to ACTIVE?"
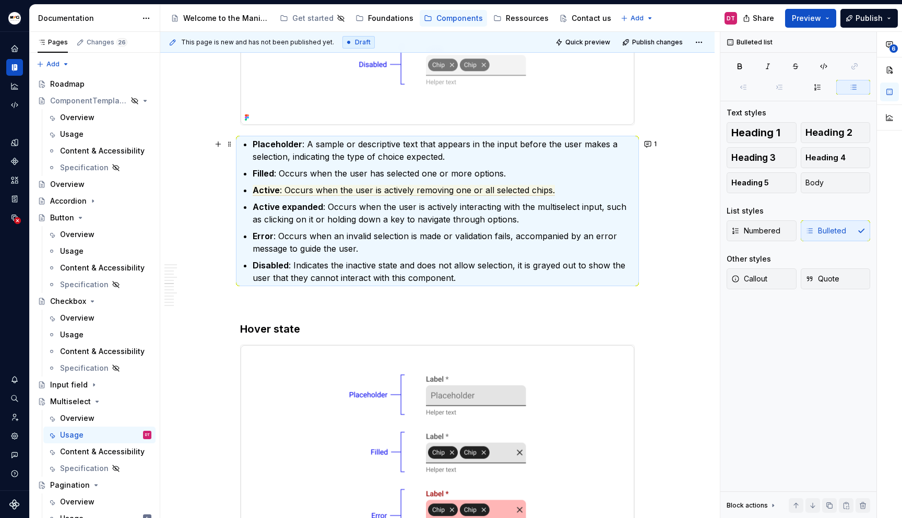
click at [651, 145] on button "1" at bounding box center [651, 144] width 20 height 15
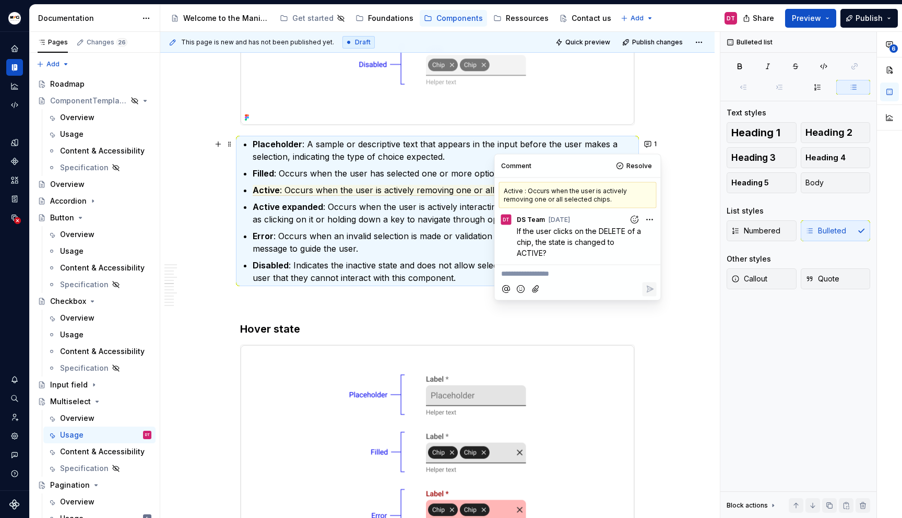
click at [559, 274] on p "**********" at bounding box center [578, 273] width 154 height 11
click at [502, 273] on span "Yes, that’s the default behavior in Kendo" at bounding box center [570, 273] width 139 height 9
click at [651, 292] on icon "Reply" at bounding box center [650, 289] width 6 height 6
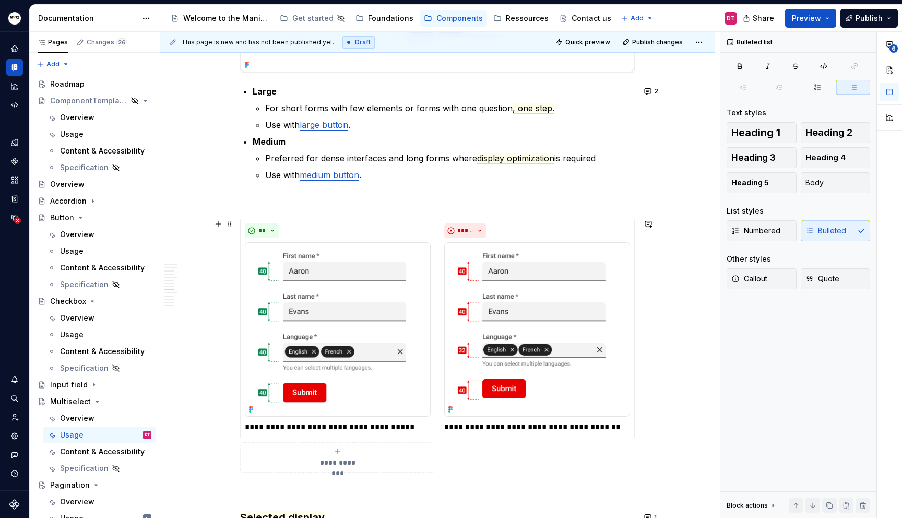
scroll to position [2068, 0]
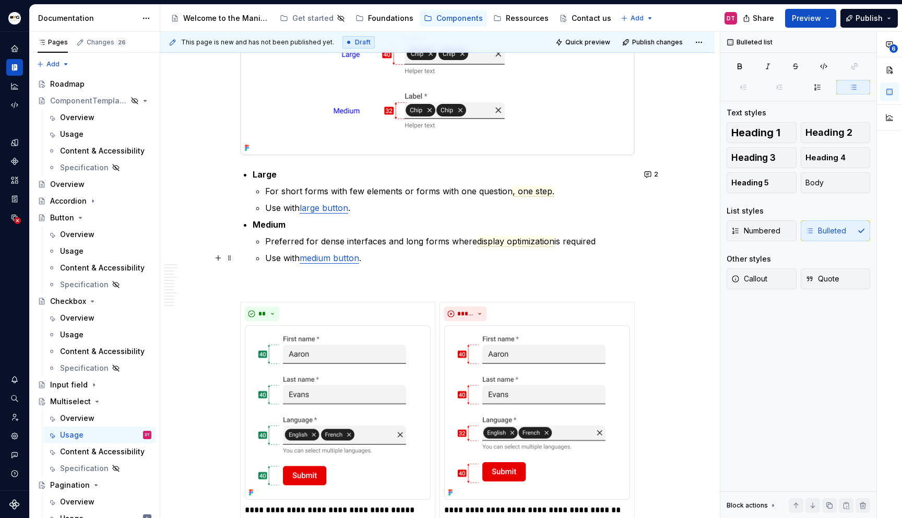
click at [649, 174] on button "2" at bounding box center [652, 174] width 22 height 15
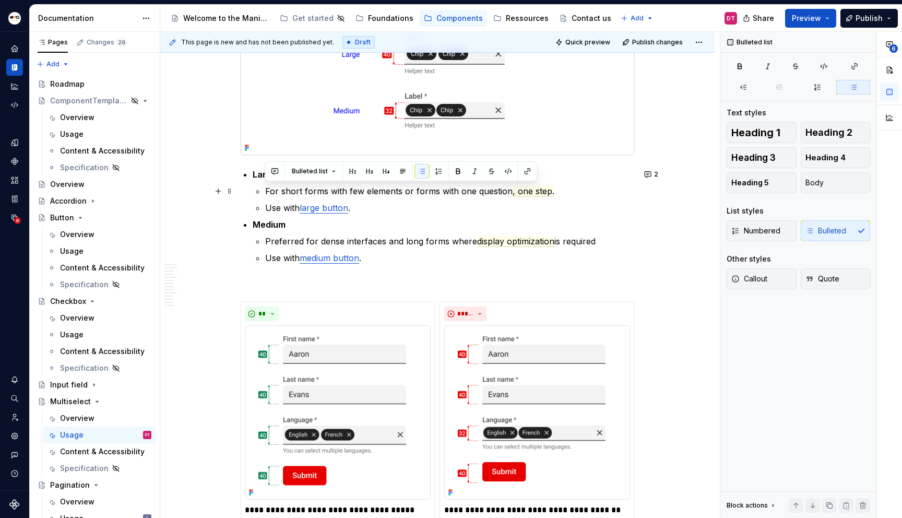
drag, startPoint x: 264, startPoint y: 190, endPoint x: 555, endPoint y: 194, distance: 290.9
click at [555, 194] on li "Large For short forms with few elements or forms with one question , one step. …" at bounding box center [444, 191] width 382 height 46
copy p "For short forms with few elements or forms with one question , one step."
click at [534, 191] on span ", one step." at bounding box center [534, 191] width 42 height 11
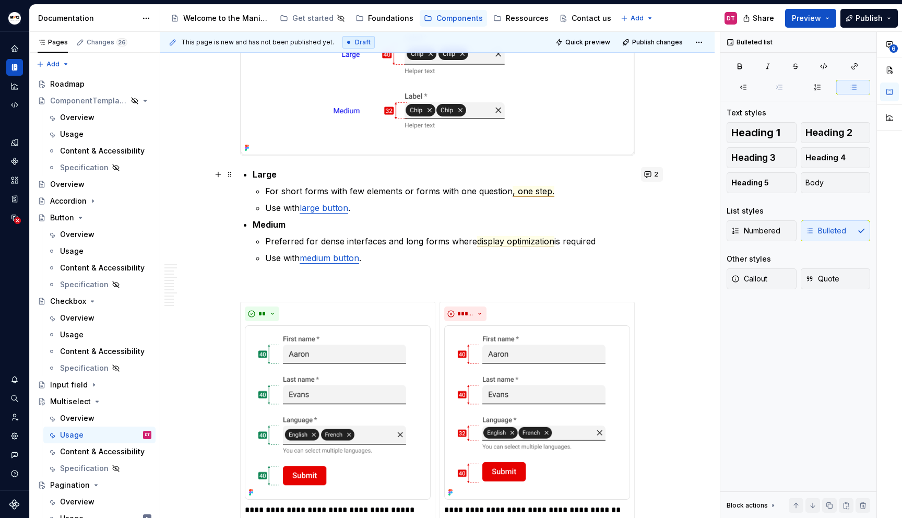
click at [646, 176] on button "2" at bounding box center [652, 174] width 22 height 15
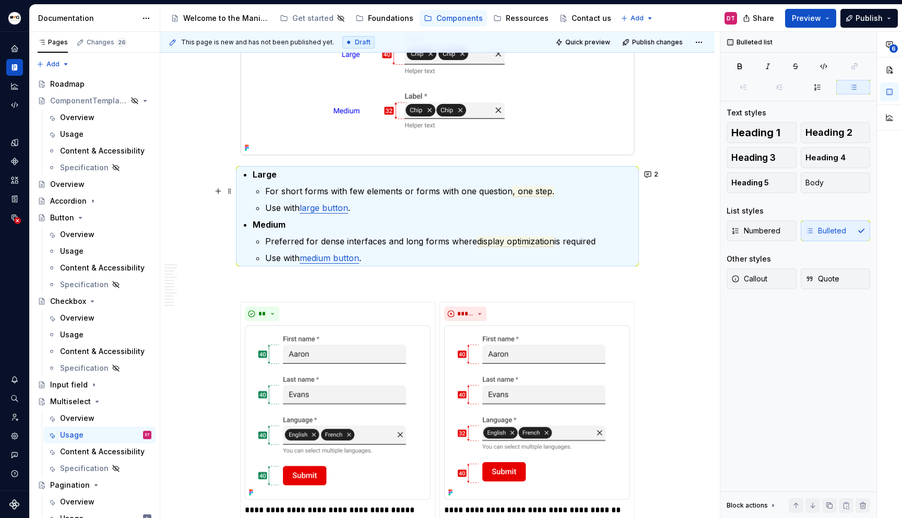
click at [501, 191] on p "For short forms with few elements or forms with one question , one step." at bounding box center [450, 191] width 370 height 13
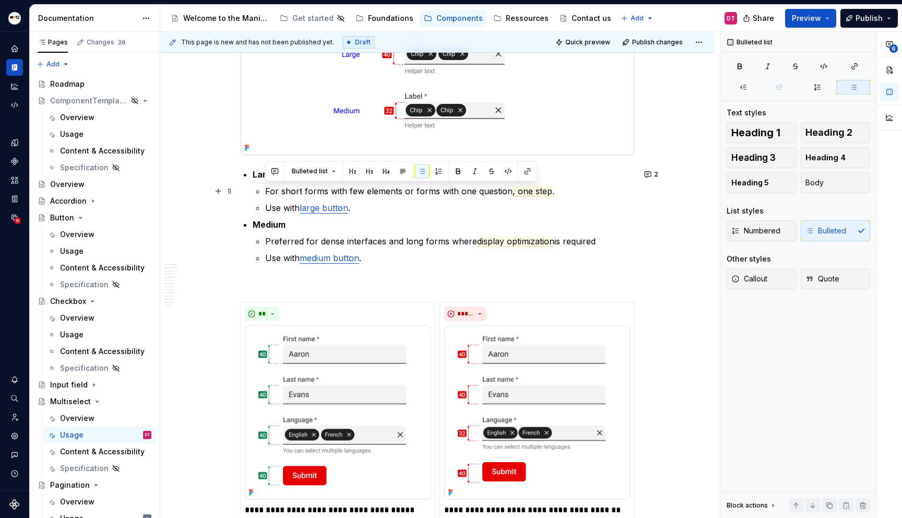
drag, startPoint x: 265, startPoint y: 189, endPoint x: 552, endPoint y: 191, distance: 286.7
click at [552, 191] on p "For short forms with few elements or forms with one question , one step." at bounding box center [450, 191] width 370 height 13
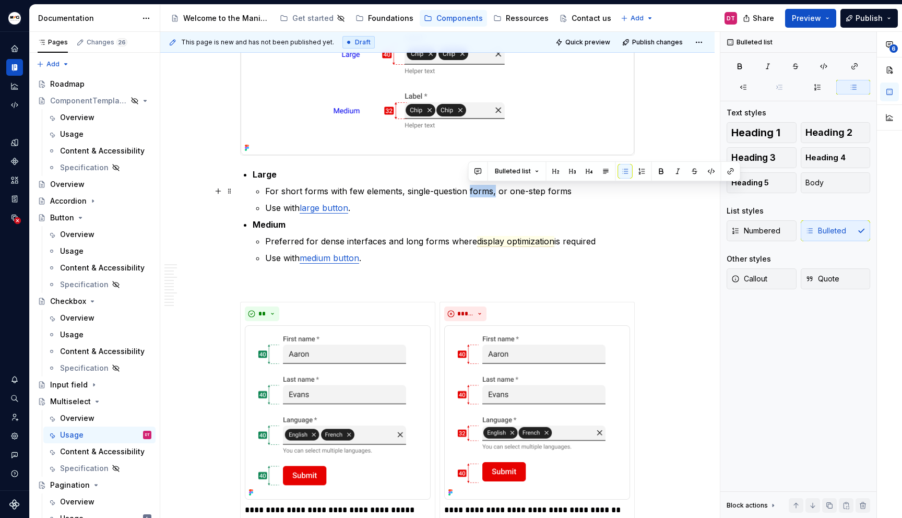
drag, startPoint x: 493, startPoint y: 193, endPoint x: 469, endPoint y: 191, distance: 24.1
click at [469, 191] on p "For short forms with few elements, single-question forms, or one-step forms" at bounding box center [450, 191] width 370 height 13
click at [567, 194] on p "For short forms with few elements, single-question or one-step forms" at bounding box center [450, 191] width 370 height 13
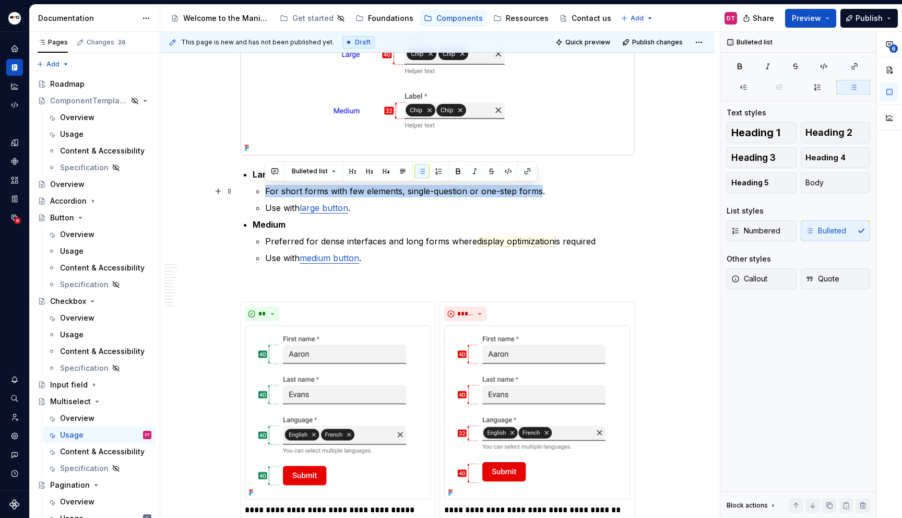
drag, startPoint x: 265, startPoint y: 189, endPoint x: 539, endPoint y: 194, distance: 274.7
click at [539, 194] on p "For short forms with few elements, single-question or one-step forms." at bounding box center [450, 191] width 370 height 13
copy p "For short forms with few elements, single-question or one-step forms"
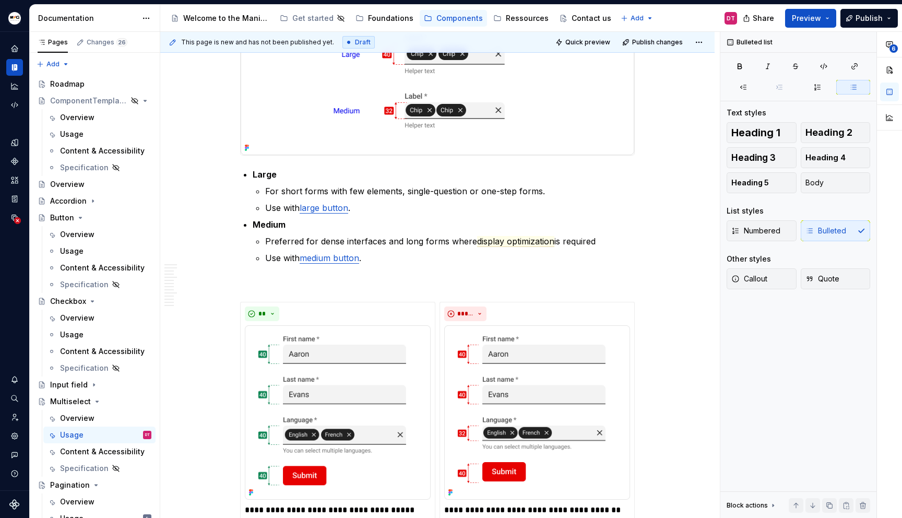
click at [631, 193] on p "For short forms with few elements, single-question or one-step forms." at bounding box center [450, 191] width 370 height 13
click at [508, 239] on span "display optimization" at bounding box center [515, 241] width 77 height 11
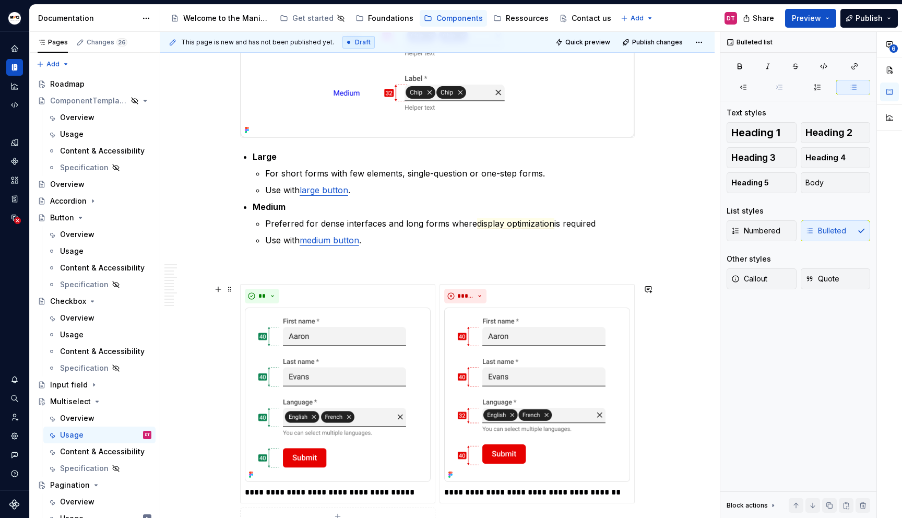
scroll to position [2088, 0]
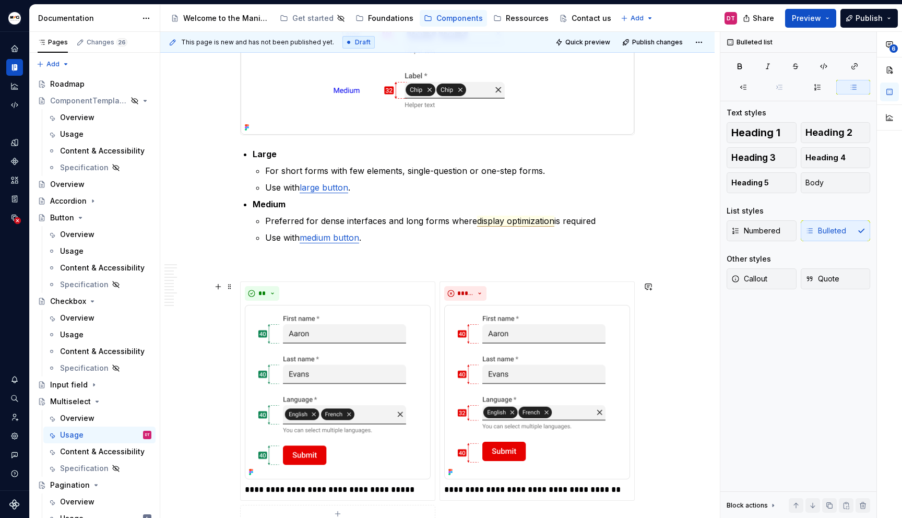
click at [663, 384] on div "This page is new and has not been published yet. Draft Quick preview Publish ch…" at bounding box center [440, 275] width 560 height 487
drag, startPoint x: 476, startPoint y: 221, endPoint x: 557, endPoint y: 221, distance: 80.4
click at [557, 221] on p "Preferred for dense interfaces and long forms where display optimization is req…" at bounding box center [450, 221] width 370 height 13
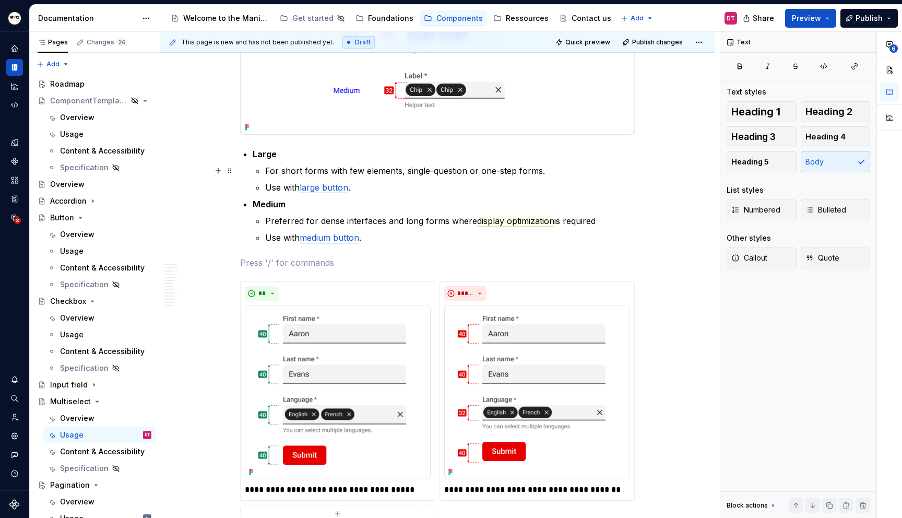
click at [408, 175] on p "For short forms with few elements, single-question or one-step forms." at bounding box center [450, 171] width 370 height 13
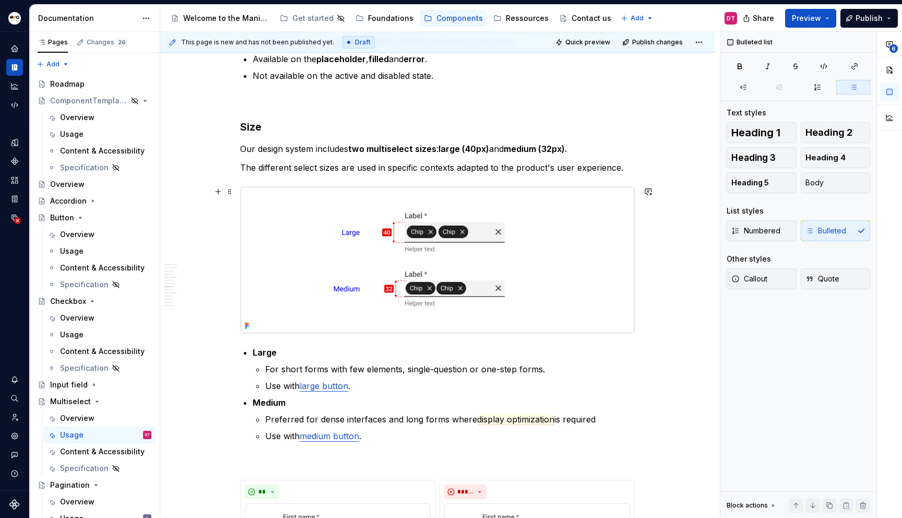
scroll to position [2105, 0]
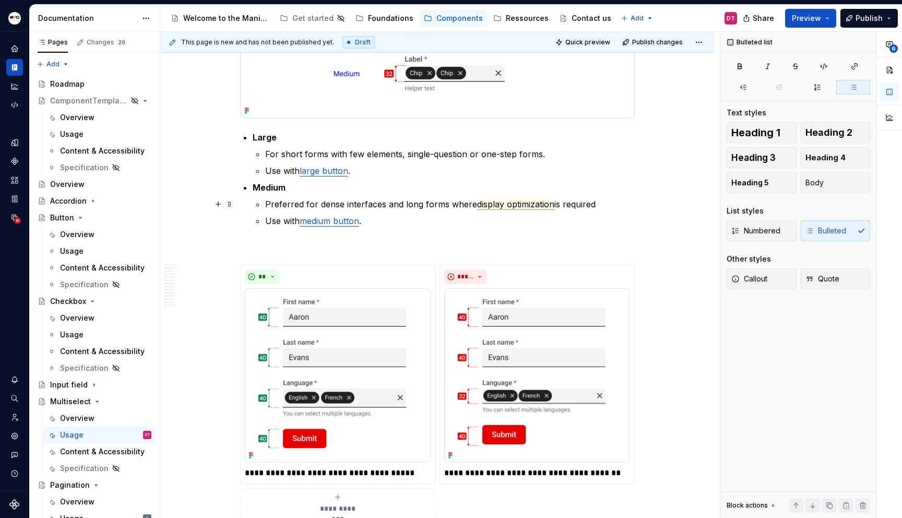
click at [524, 203] on span "display optimization" at bounding box center [515, 204] width 77 height 11
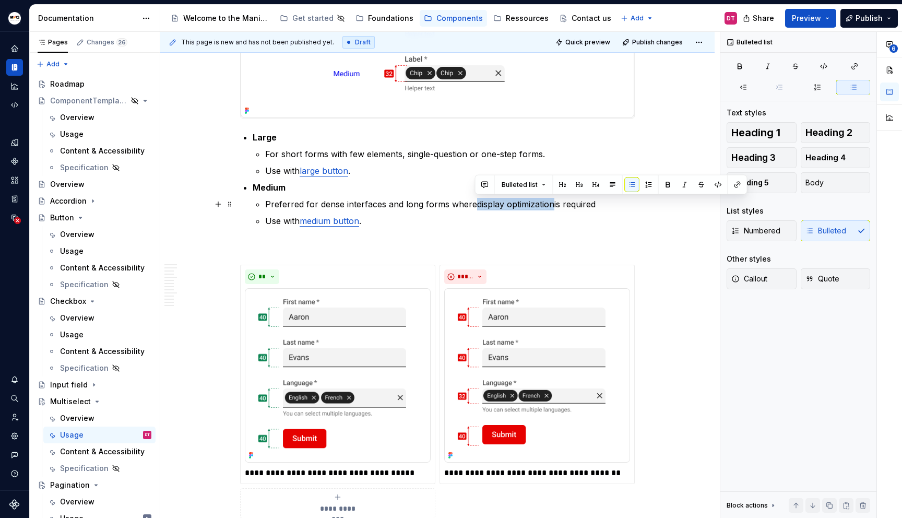
drag, startPoint x: 475, startPoint y: 204, endPoint x: 554, endPoint y: 204, distance: 79.4
click at [554, 204] on p "Preferred for dense interfaces and long forms where display optimization is req…" at bounding box center [450, 204] width 370 height 13
click at [487, 184] on button "button" at bounding box center [485, 185] width 15 height 15
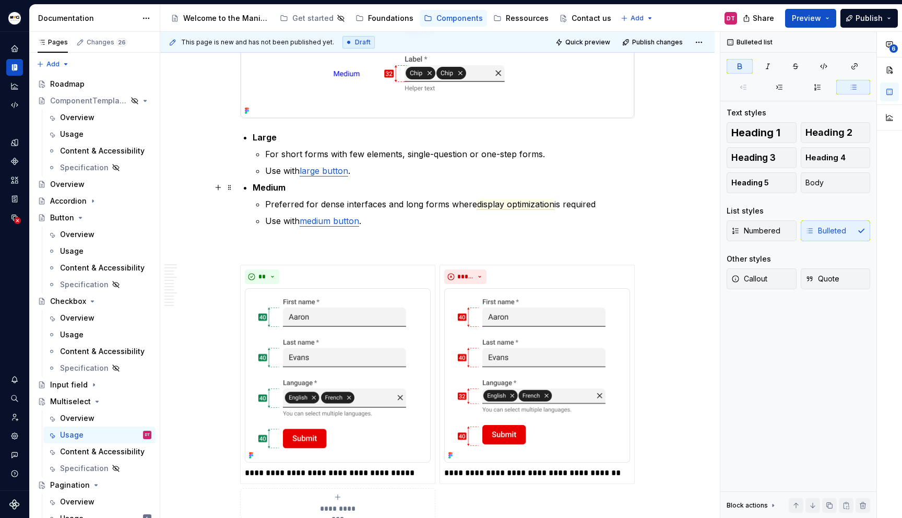
click at [487, 184] on p "Medium" at bounding box center [444, 187] width 382 height 13
click at [509, 203] on span "display optimization" at bounding box center [515, 204] width 77 height 11
click at [550, 205] on span "display optimization" at bounding box center [515, 204] width 77 height 11
drag, startPoint x: 639, startPoint y: 235, endPoint x: 646, endPoint y: 237, distance: 7.0
click at [639, 235] on div "This page is new and has not been published yet. Draft Quick preview Publish ch…" at bounding box center [440, 275] width 560 height 487
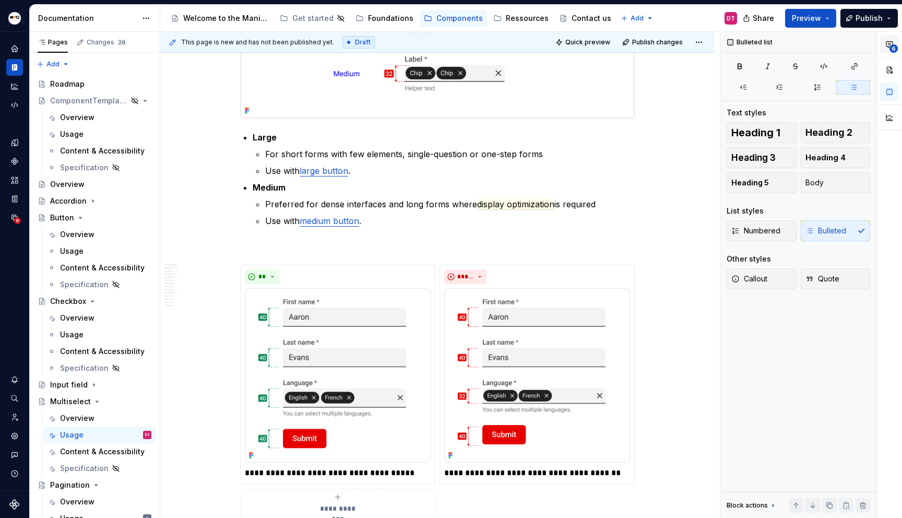
click at [894, 45] on span "6" at bounding box center [894, 48] width 8 height 8
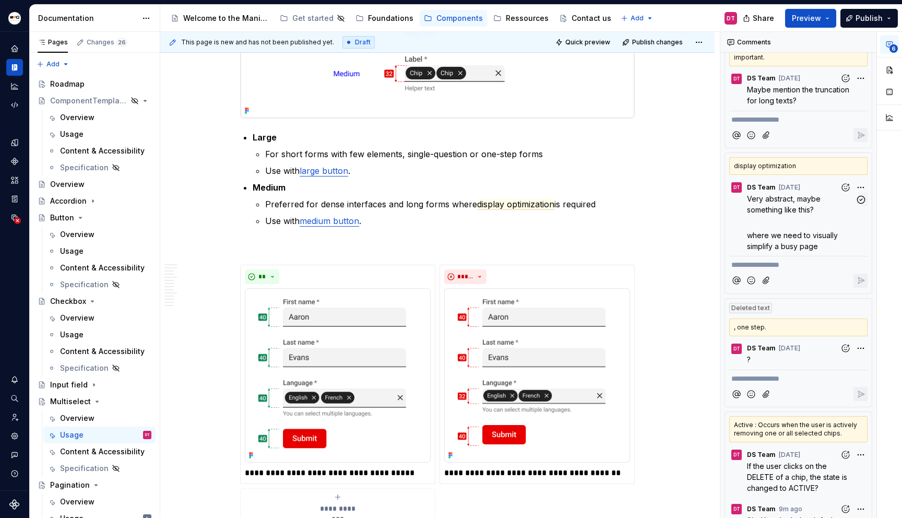
scroll to position [179, 0]
drag, startPoint x: 747, startPoint y: 226, endPoint x: 819, endPoint y: 238, distance: 72.5
click at [819, 238] on p "where we need to visually simplify a busy page" at bounding box center [801, 241] width 108 height 22
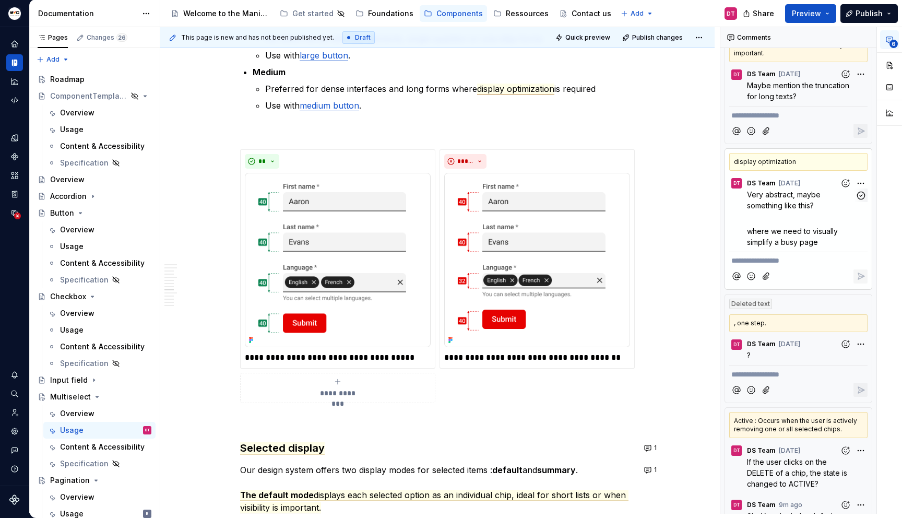
scroll to position [2219, 0]
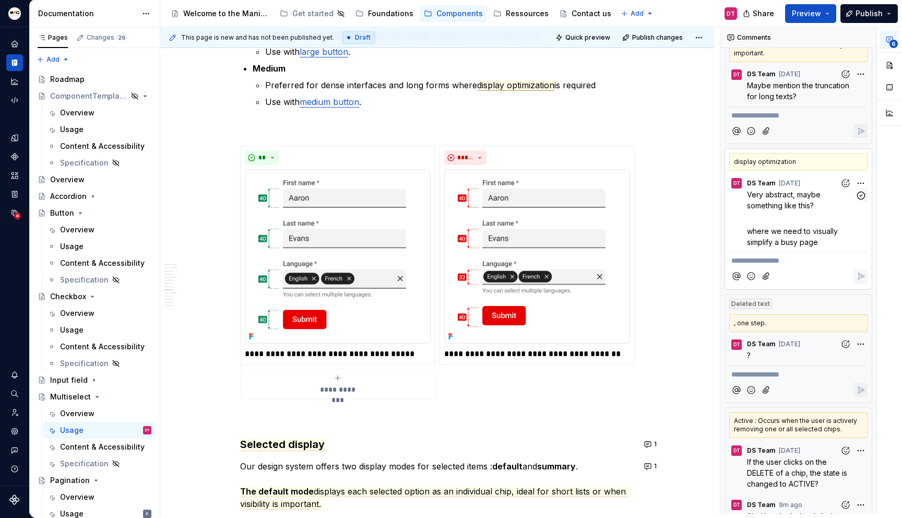
drag, startPoint x: 761, startPoint y: 224, endPoint x: 747, endPoint y: 223, distance: 13.6
click at [760, 227] on span "where we need to visually simplify a busy page" at bounding box center [793, 237] width 93 height 20
drag, startPoint x: 748, startPoint y: 222, endPoint x: 818, endPoint y: 233, distance: 70.8
click at [818, 233] on span "where we need to visually simplify a busy page" at bounding box center [793, 237] width 93 height 20
copy span "where we need to visually simplify a busy page"
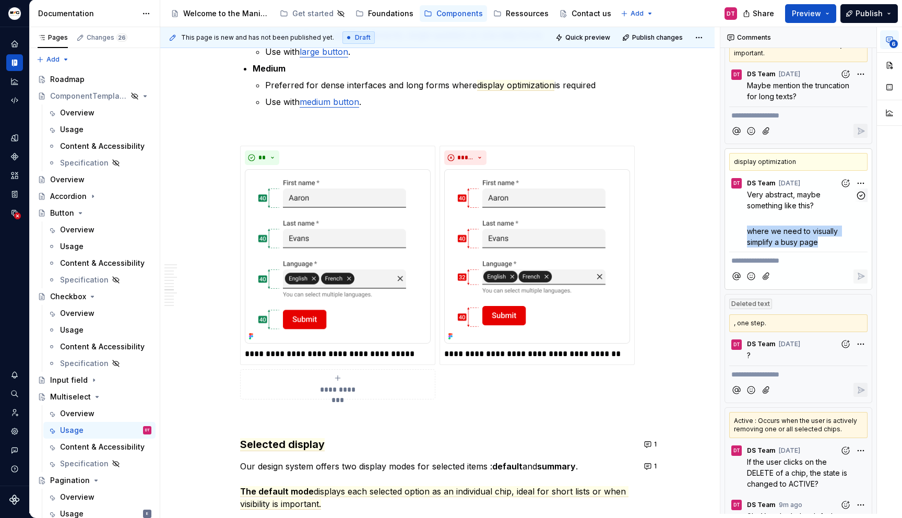
drag, startPoint x: 819, startPoint y: 234, endPoint x: 747, endPoint y: 221, distance: 72.7
click at [747, 226] on p "where we need to visually simplify a busy page" at bounding box center [801, 237] width 108 height 22
click at [544, 91] on ul "Preferred for dense interfaces and long forms where display optimization is req…" at bounding box center [450, 93] width 370 height 29
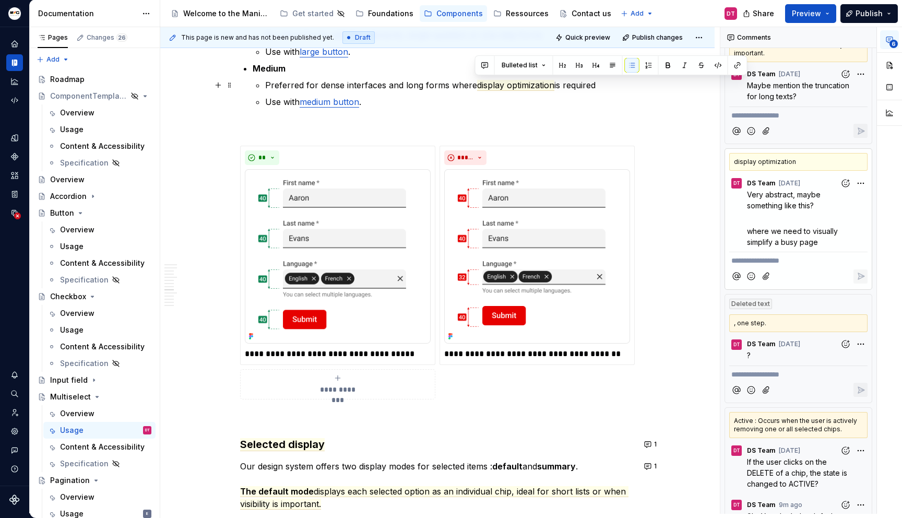
drag, startPoint x: 476, startPoint y: 85, endPoint x: 613, endPoint y: 89, distance: 136.9
click at [613, 89] on p "Preferred for dense interfaces and long forms where display optimization is req…" at bounding box center [450, 85] width 370 height 13
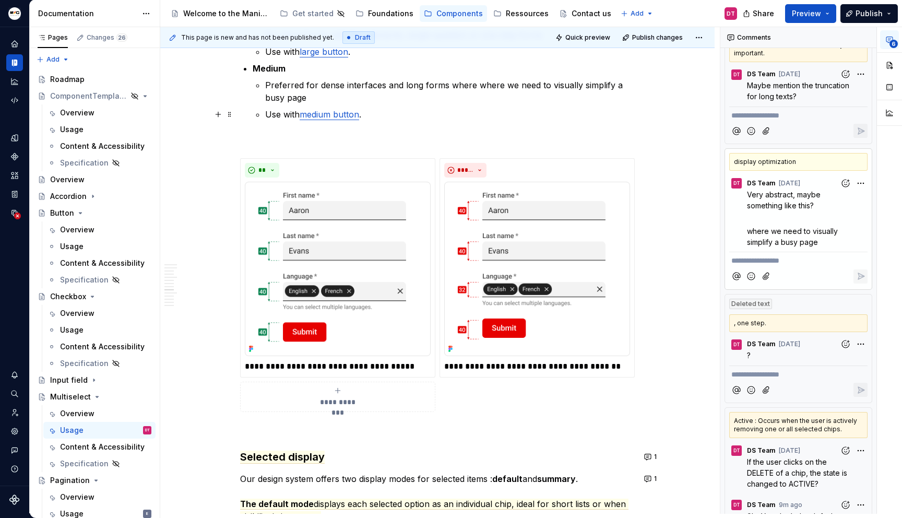
click at [339, 97] on p "Preferred for dense interfaces and long forms where where we need to visually s…" at bounding box center [450, 91] width 370 height 25
click at [502, 83] on p "Preferred for dense interfaces and long forms where where we need to visually s…" at bounding box center [450, 91] width 370 height 25
click at [445, 86] on p "Preferred for dense interfaces and long forms where we need to visually simplif…" at bounding box center [450, 91] width 370 height 25
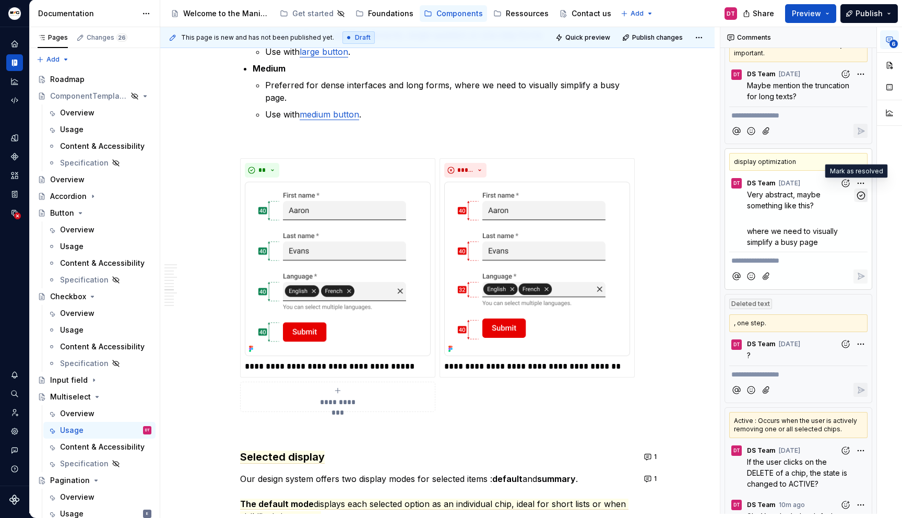
click at [860, 191] on icon "button" at bounding box center [861, 196] width 10 height 10
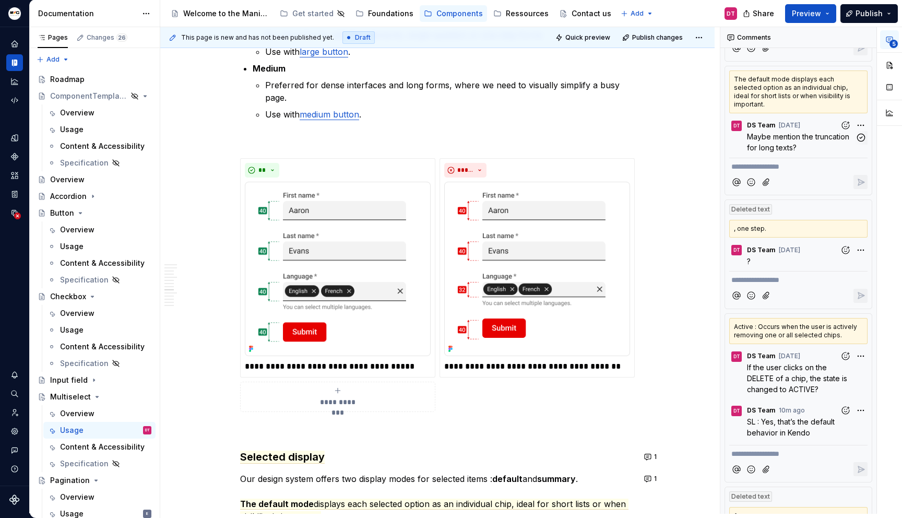
scroll to position [206, 0]
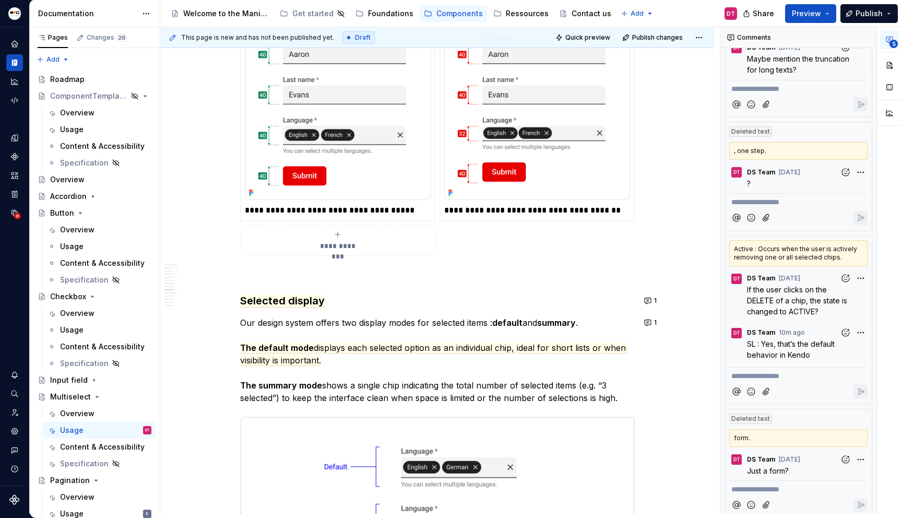
scroll to position [2422, 0]
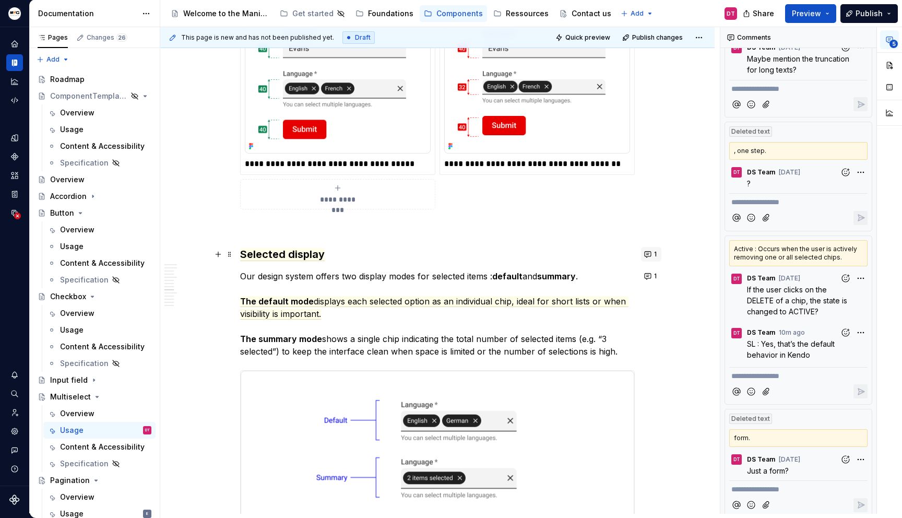
click at [649, 255] on button "1" at bounding box center [651, 254] width 20 height 15
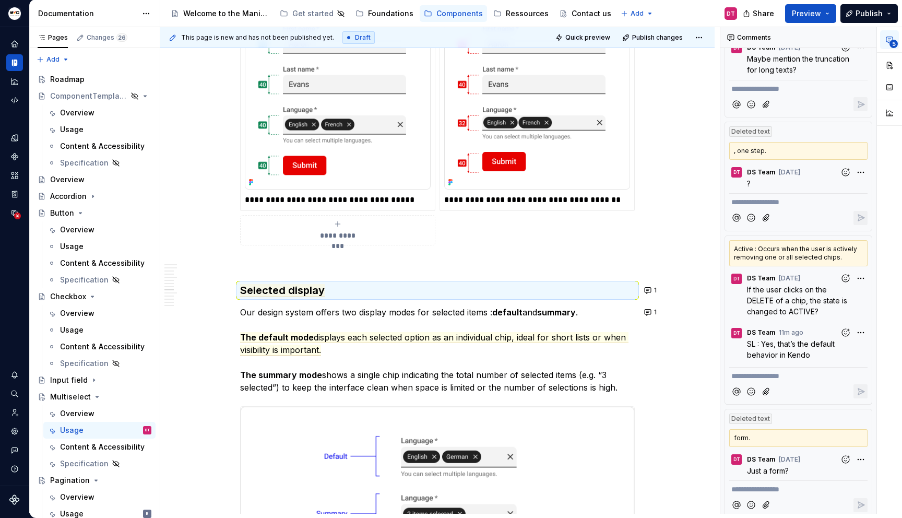
scroll to position [2536, 0]
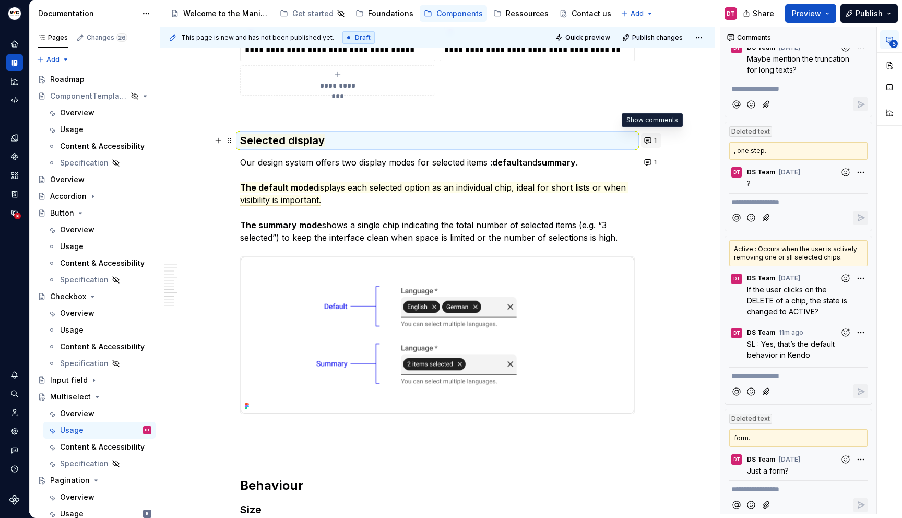
click at [652, 140] on button "1" at bounding box center [651, 140] width 20 height 15
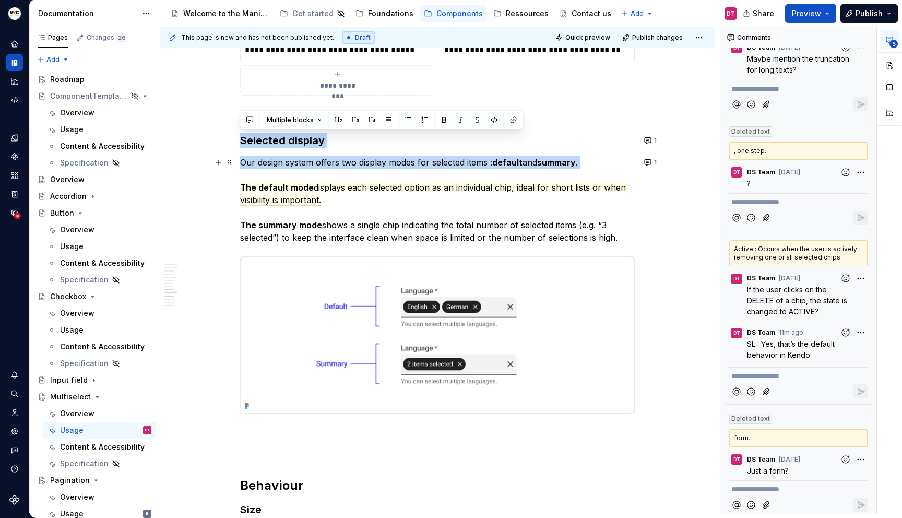
drag, startPoint x: 238, startPoint y: 138, endPoint x: 569, endPoint y: 171, distance: 332.8
copy div "Selected display Our design system offers two display modes for selected items …"
click at [655, 245] on div "This page is new and has not been published yet. Draft Quick preview Publish ch…" at bounding box center [440, 270] width 560 height 487
click at [647, 138] on button "1" at bounding box center [651, 140] width 20 height 15
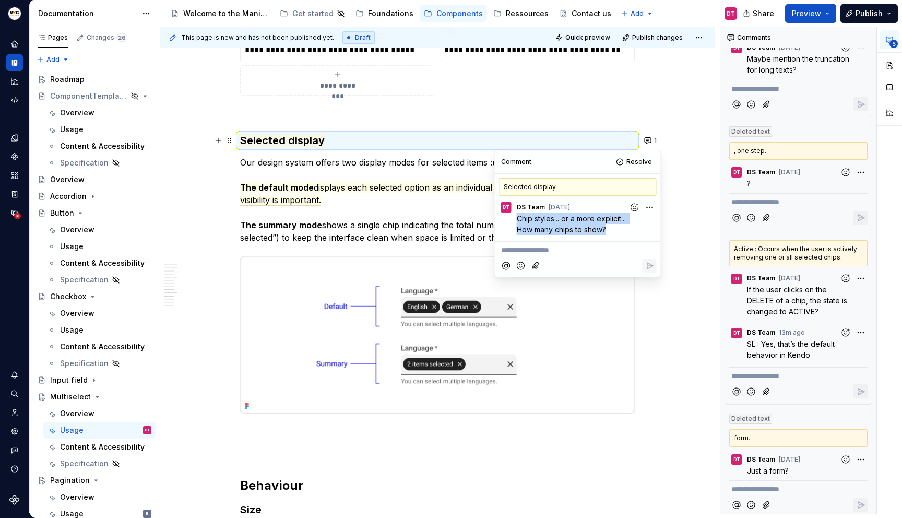
drag, startPoint x: 516, startPoint y: 217, endPoint x: 609, endPoint y: 230, distance: 94.3
click at [609, 230] on div "Chip styles... or a more explicit... How many chips to show?" at bounding box center [578, 224] width 158 height 22
copy span "Chip styles... or a more explicit... How many chips to show?"
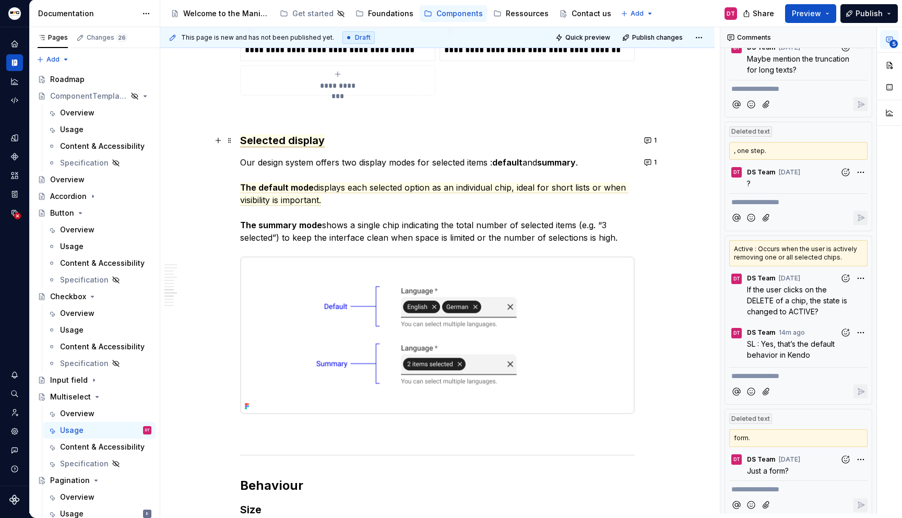
click at [307, 139] on span "Selected display" at bounding box center [282, 140] width 85 height 13
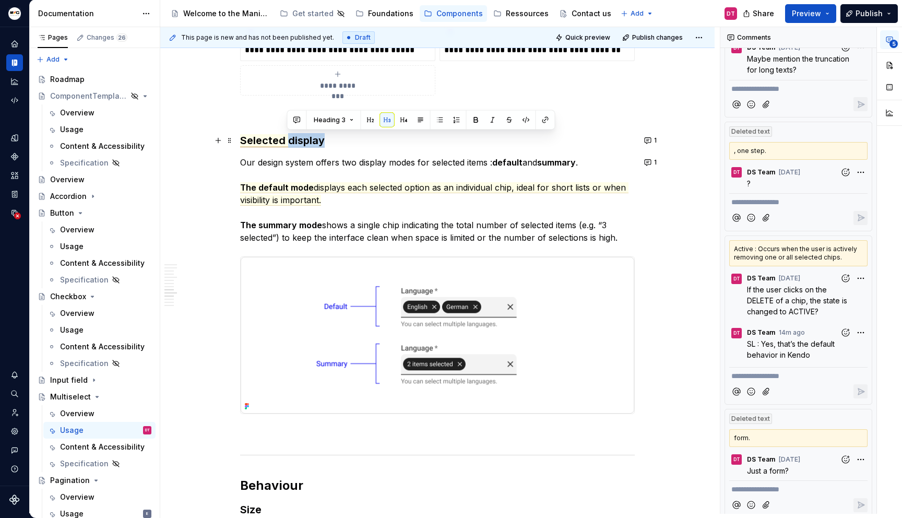
click at [307, 139] on span "Selected display" at bounding box center [282, 140] width 85 height 13
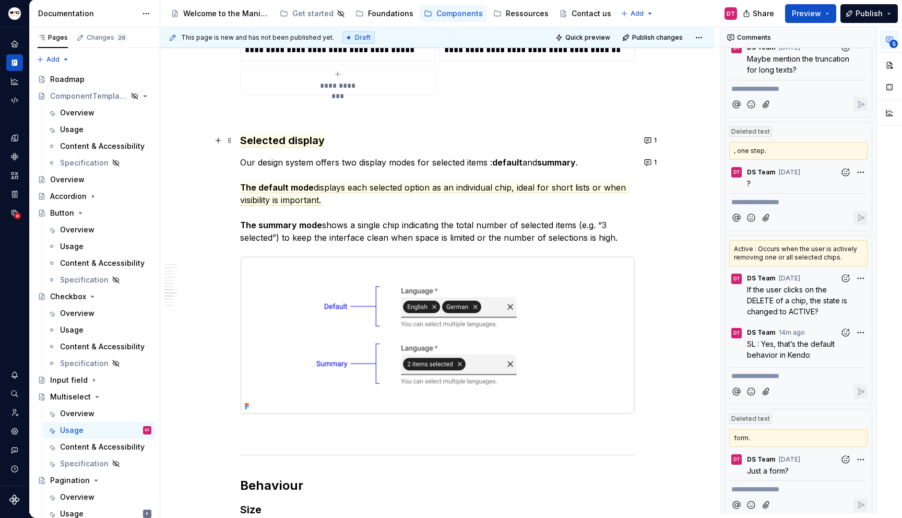
click at [344, 140] on h3 "Selected display" at bounding box center [437, 140] width 395 height 15
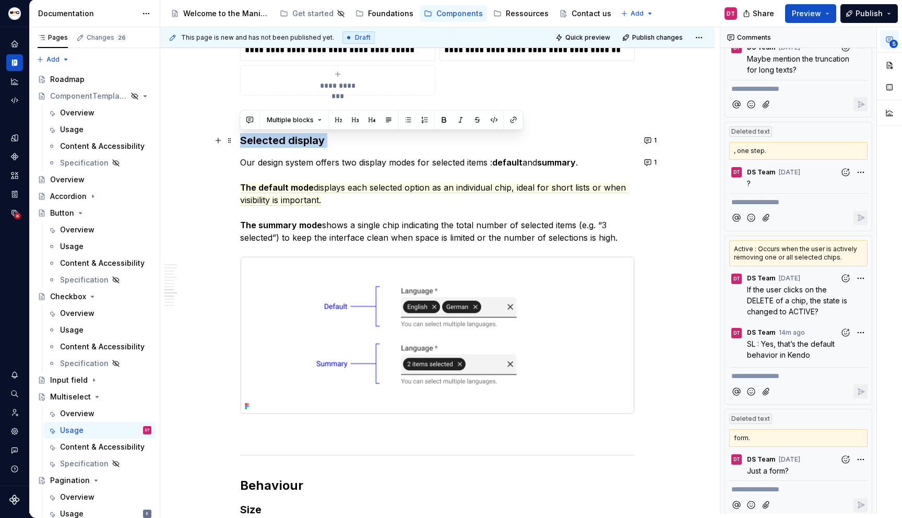
drag, startPoint x: 344, startPoint y: 140, endPoint x: 248, endPoint y: 140, distance: 95.6
click at [248, 140] on h3 "Selected display" at bounding box center [437, 140] width 395 height 15
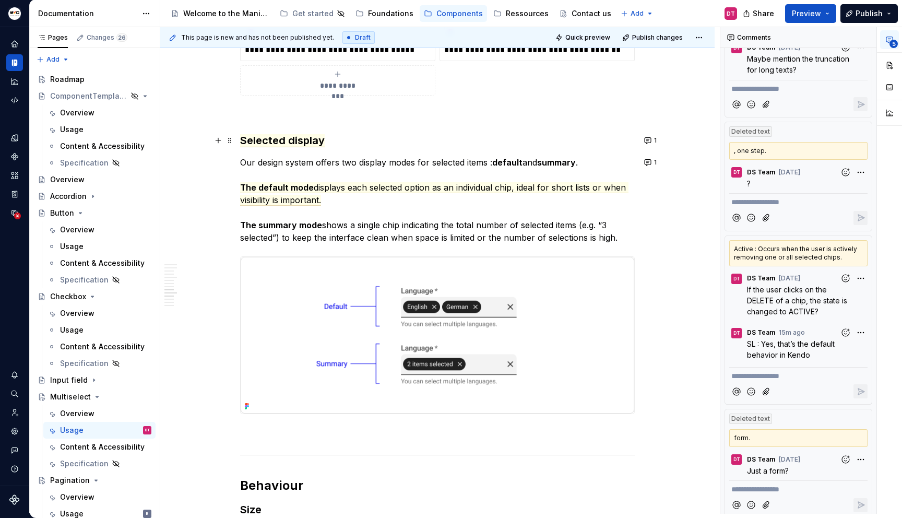
click at [290, 141] on span "Selected display" at bounding box center [282, 140] width 85 height 13
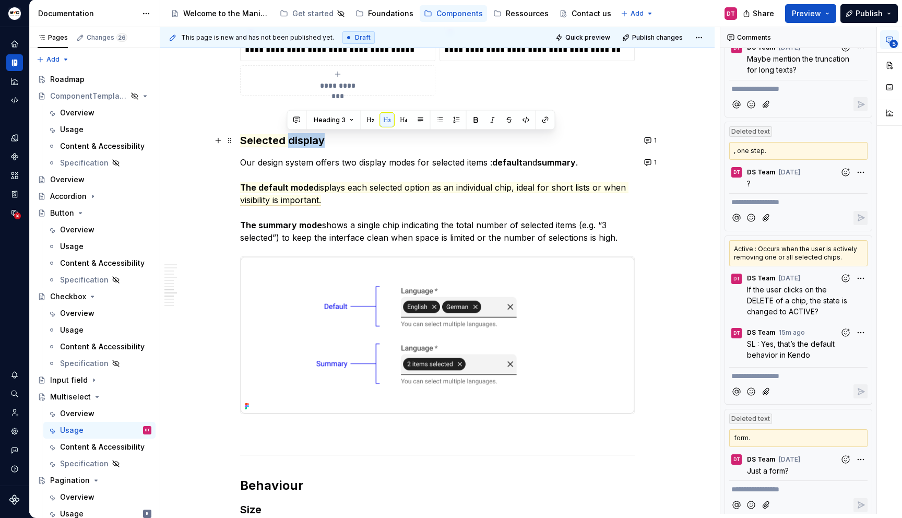
click at [290, 141] on span "Selected display" at bounding box center [282, 140] width 85 height 13
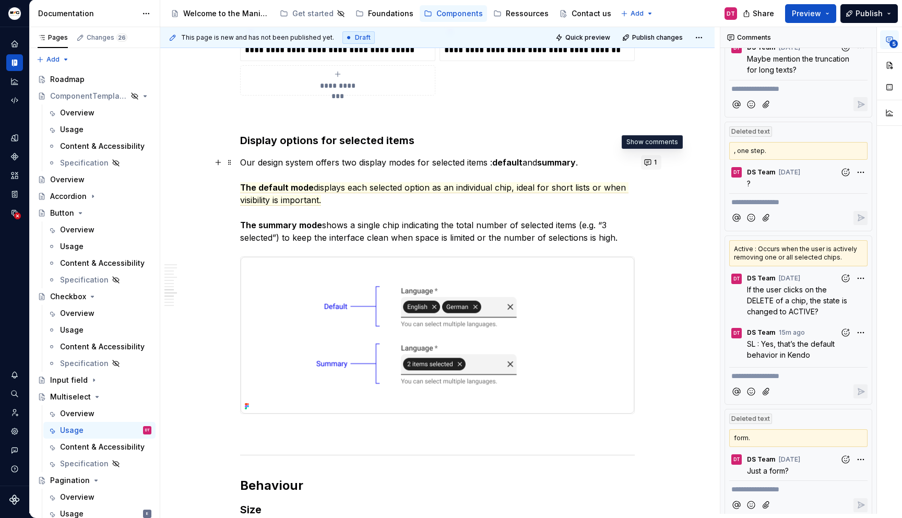
click at [649, 161] on button "1" at bounding box center [651, 162] width 20 height 15
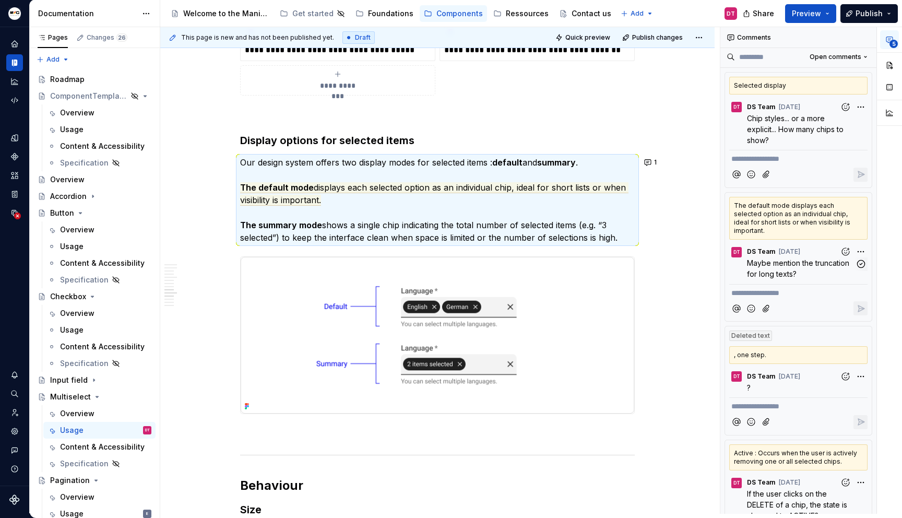
scroll to position [0, 0]
click at [856, 121] on div "DT DS Team [DATE] Chip styles... or a more explicit... How many chips to show? …" at bounding box center [798, 122] width 147 height 51
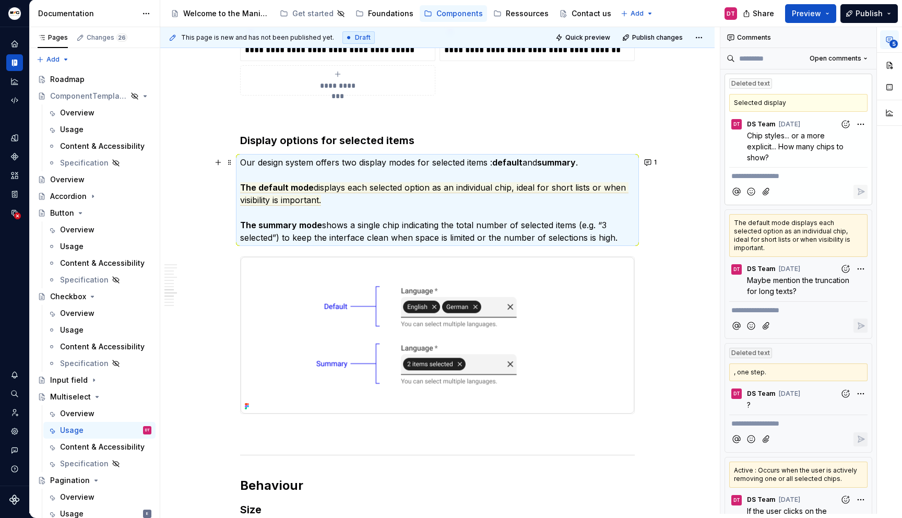
drag, startPoint x: 238, startPoint y: 185, endPoint x: 337, endPoint y: 203, distance: 100.7
click at [336, 203] on div "This page is new and has not been published yet. Draft Quick preview Publish ch…" at bounding box center [440, 270] width 560 height 487
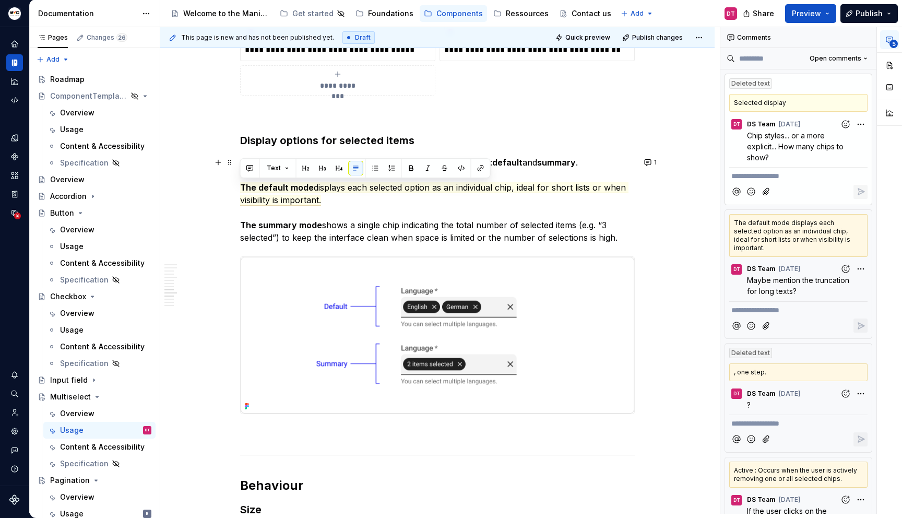
drag, startPoint x: 327, startPoint y: 201, endPoint x: 233, endPoint y: 190, distance: 95.2
copy commenthighlight "The default mode displays each selected option as an individual chip, ideal for…"
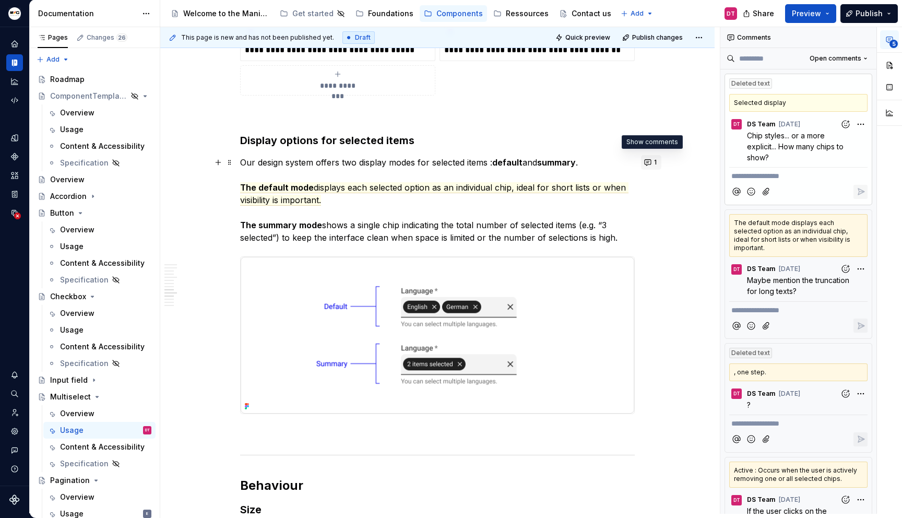
click at [647, 163] on button "1" at bounding box center [651, 162] width 20 height 15
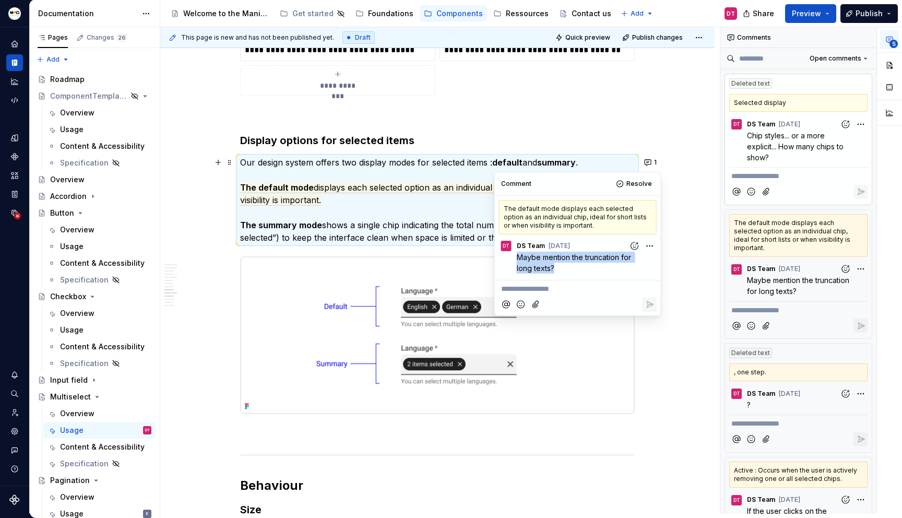
drag, startPoint x: 518, startPoint y: 258, endPoint x: 558, endPoint y: 266, distance: 41.0
click at [558, 266] on p "Maybe mention the truncation for long texts?" at bounding box center [580, 263] width 127 height 22
copy span "Maybe mention the truncation for long texts?"
click at [625, 181] on button "Resolve" at bounding box center [635, 184] width 43 height 15
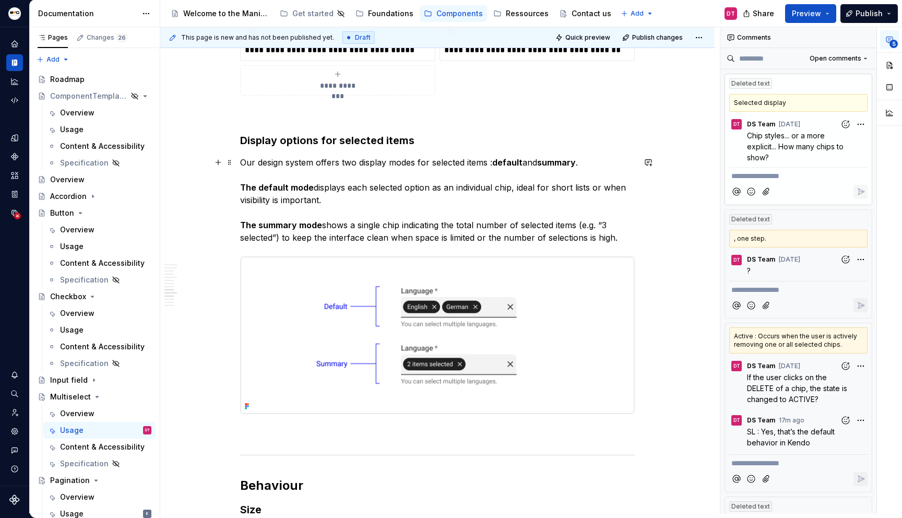
drag, startPoint x: 421, startPoint y: 189, endPoint x: 414, endPoint y: 189, distance: 6.8
click at [421, 189] on commenthighlight "The default mode displays each selected option as an individual chip, ideal for…" at bounding box center [434, 193] width 389 height 23
click at [325, 198] on p "Our design system offers two display modes for selected items : default and sum…" at bounding box center [437, 200] width 395 height 88
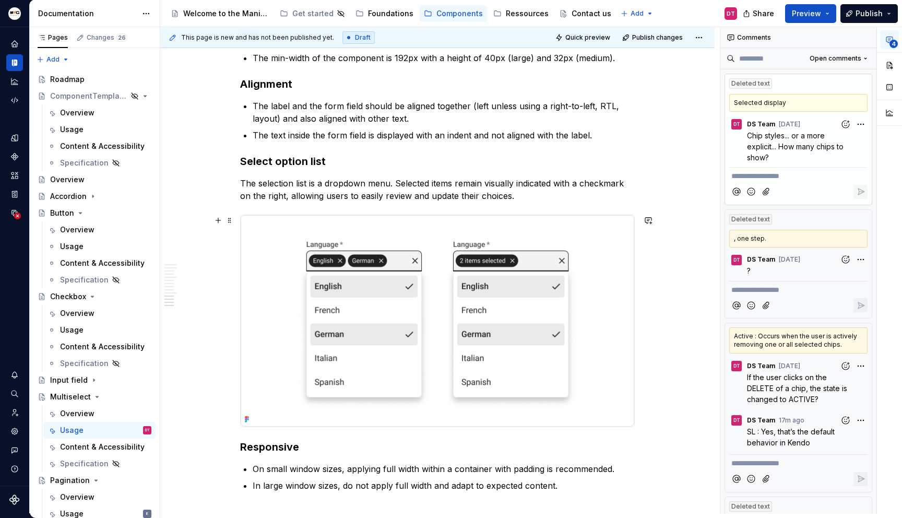
scroll to position [3010, 0]
click at [856, 136] on icon "button" at bounding box center [861, 137] width 10 height 10
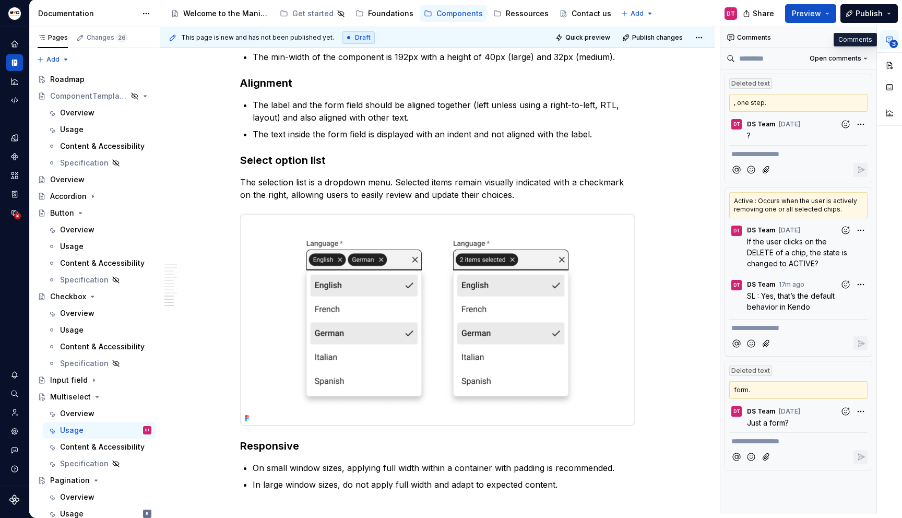
click at [893, 38] on icon "button" at bounding box center [890, 40] width 8 height 8
click at [850, 60] on span "Open comments" at bounding box center [836, 58] width 52 height 8
click at [824, 96] on div "Resolved" at bounding box center [832, 95] width 68 height 10
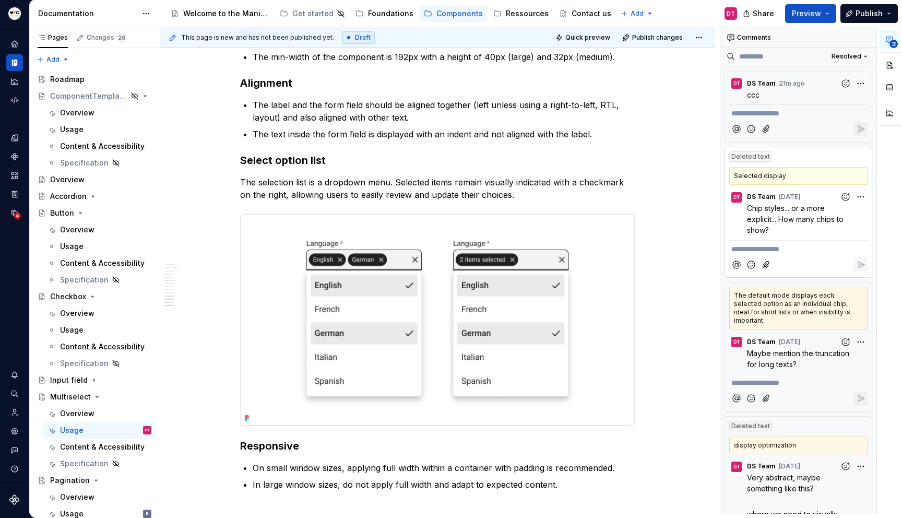
scroll to position [0, 0]
click at [852, 55] on span "Resolved" at bounding box center [847, 58] width 30 height 8
click at [816, 77] on div "Open comments" at bounding box center [826, 79] width 68 height 10
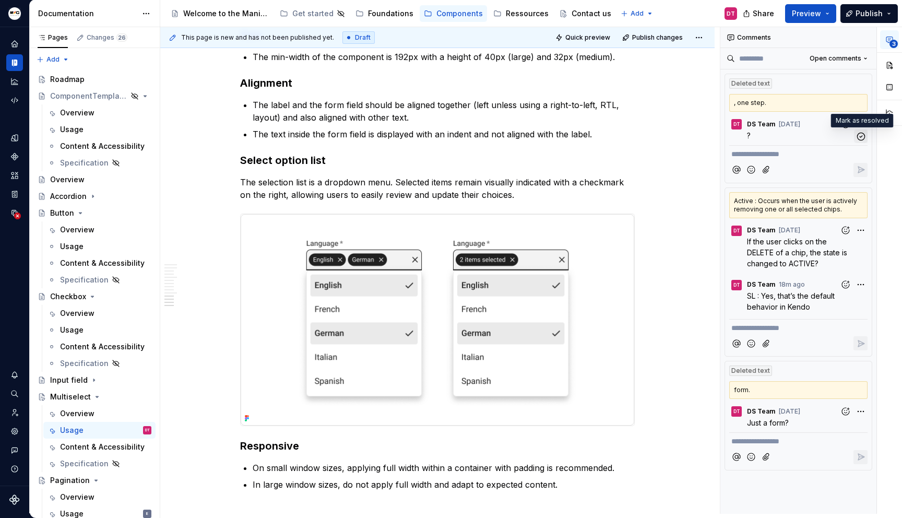
click at [862, 135] on icon "button" at bounding box center [861, 137] width 10 height 10
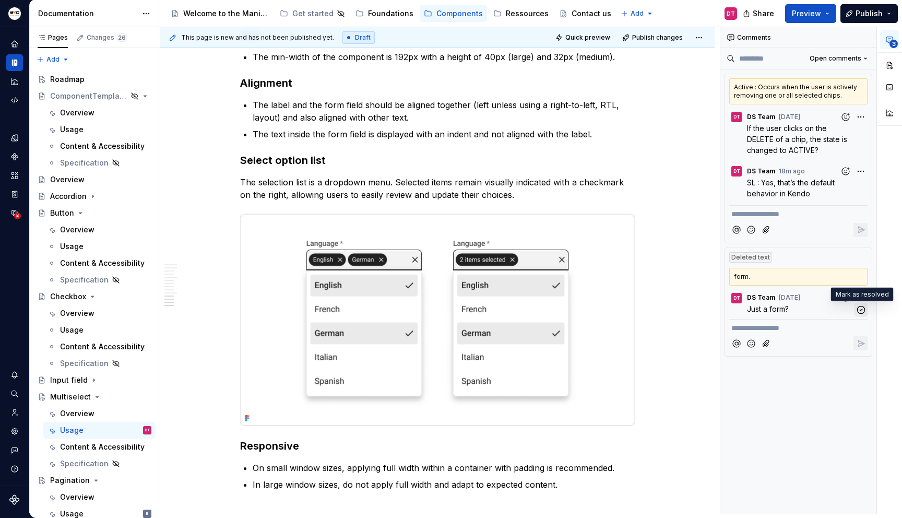
click at [861, 310] on icon "button" at bounding box center [861, 310] width 10 height 10
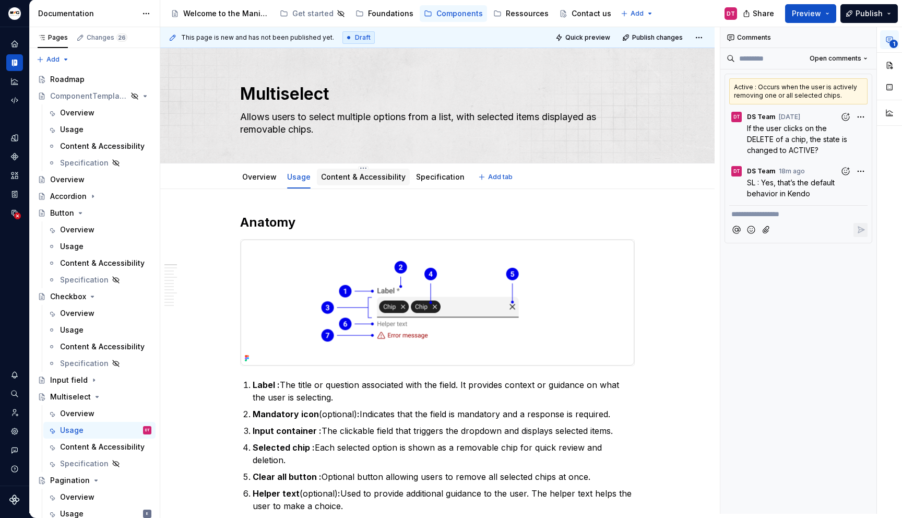
click at [354, 173] on link "Content & Accessibility" at bounding box center [363, 176] width 85 height 9
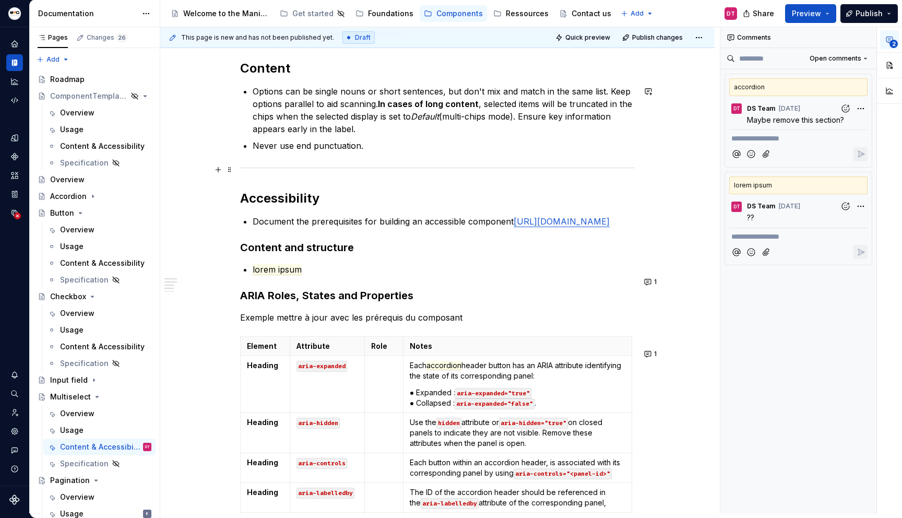
scroll to position [173, 0]
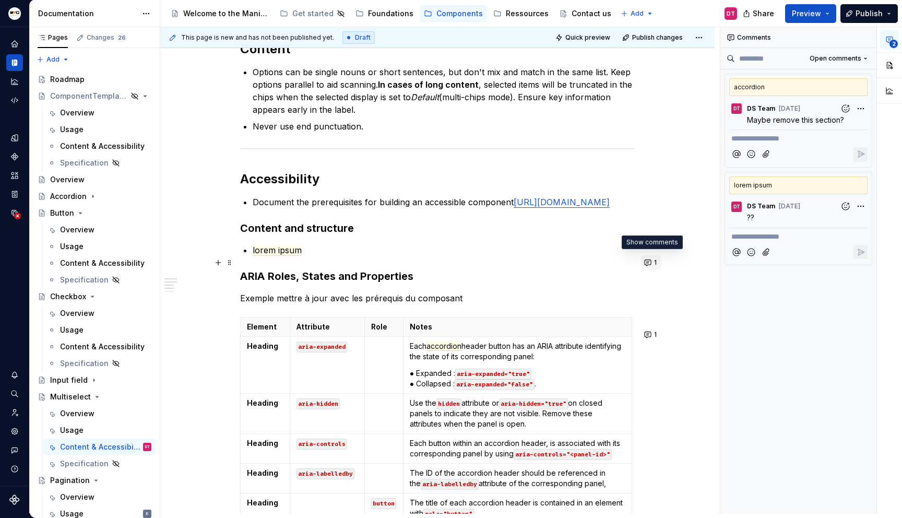
click at [648, 265] on button "1" at bounding box center [651, 262] width 20 height 15
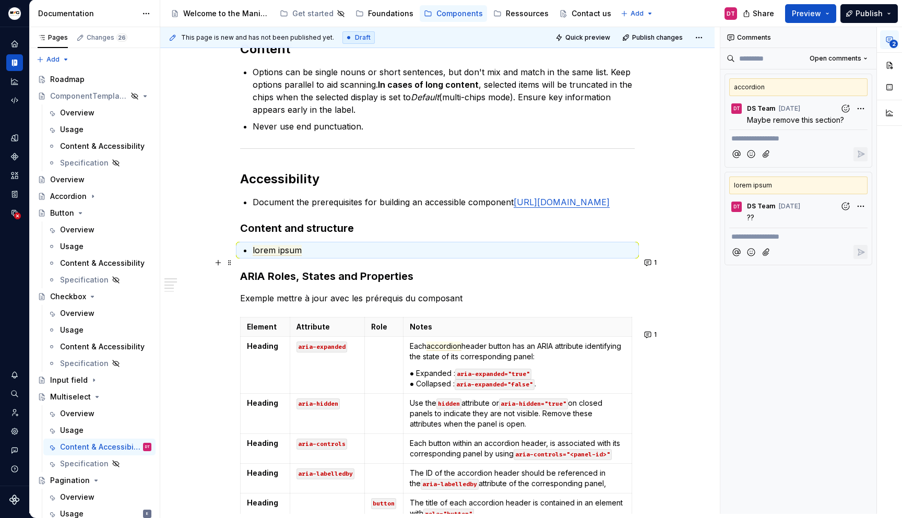
click at [696, 196] on div "Content Options can be single nouns or short sentences, but don't mix and match…" at bounding box center [437, 482] width 555 height 932
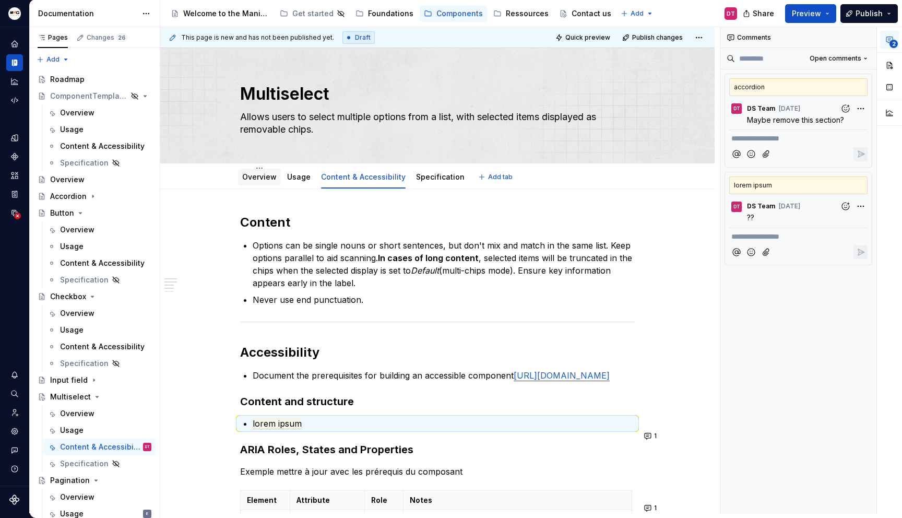
click at [248, 174] on link "Overview" at bounding box center [259, 176] width 34 height 9
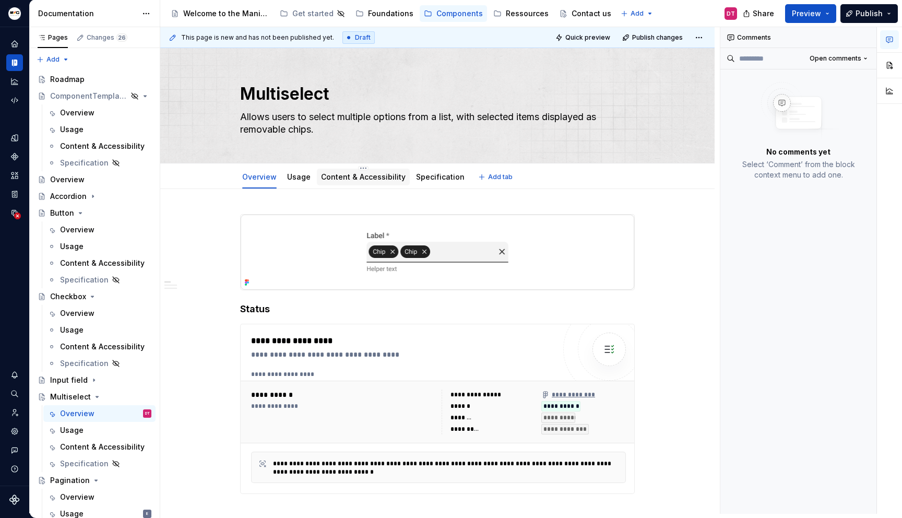
click at [357, 176] on link "Content & Accessibility" at bounding box center [363, 176] width 85 height 9
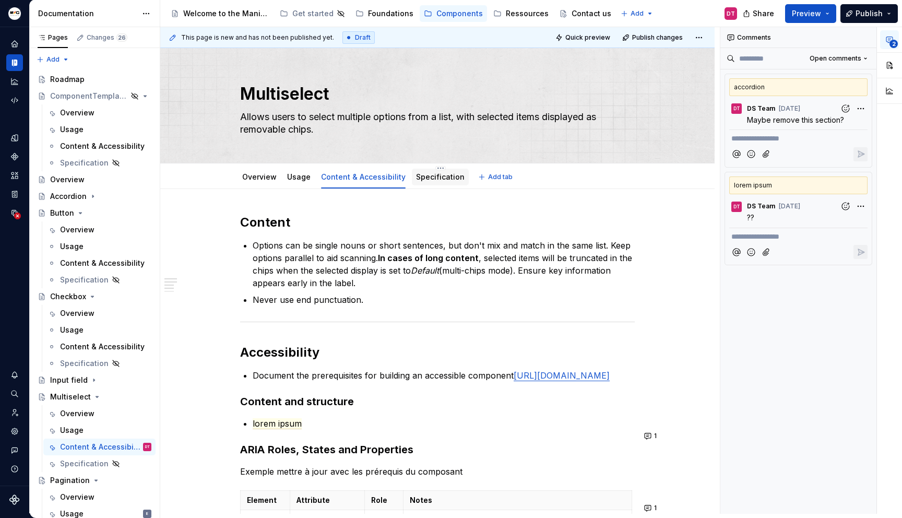
click at [441, 175] on link "Specification" at bounding box center [440, 176] width 49 height 9
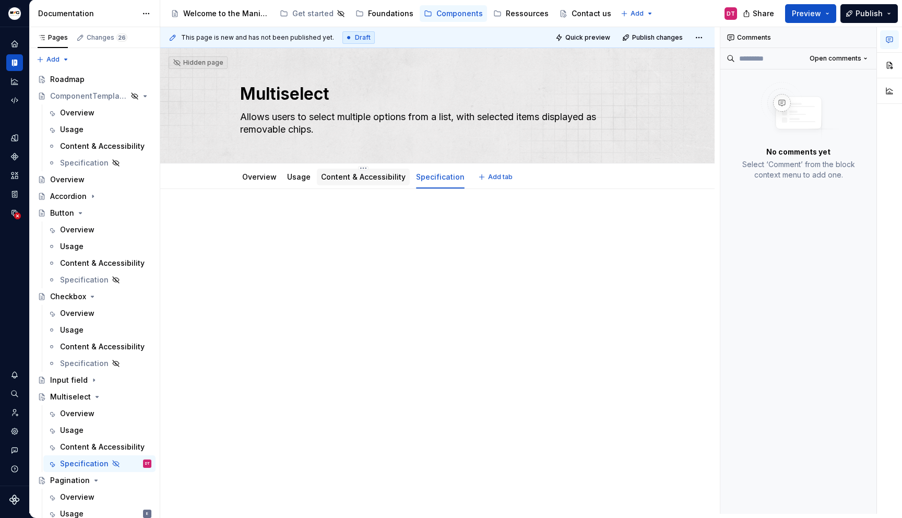
click at [344, 177] on link "Content & Accessibility" at bounding box center [363, 176] width 85 height 9
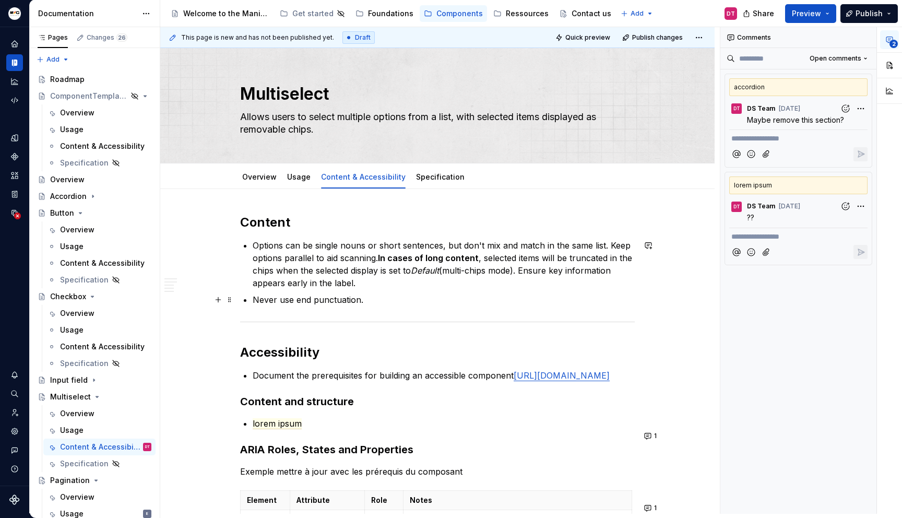
type textarea "*"
click at [792, 140] on p "**********" at bounding box center [799, 138] width 134 height 11
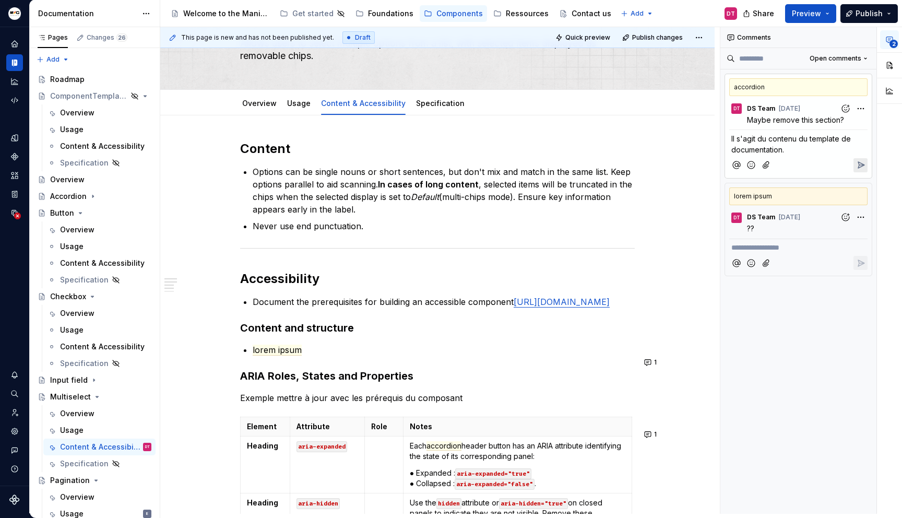
scroll to position [72, 0]
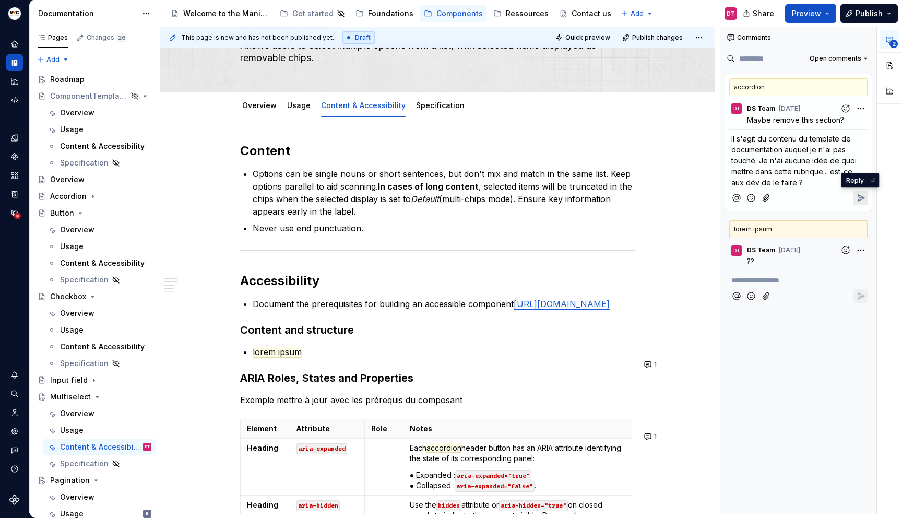
click at [863, 198] on icon "Reply" at bounding box center [862, 198] width 6 height 6
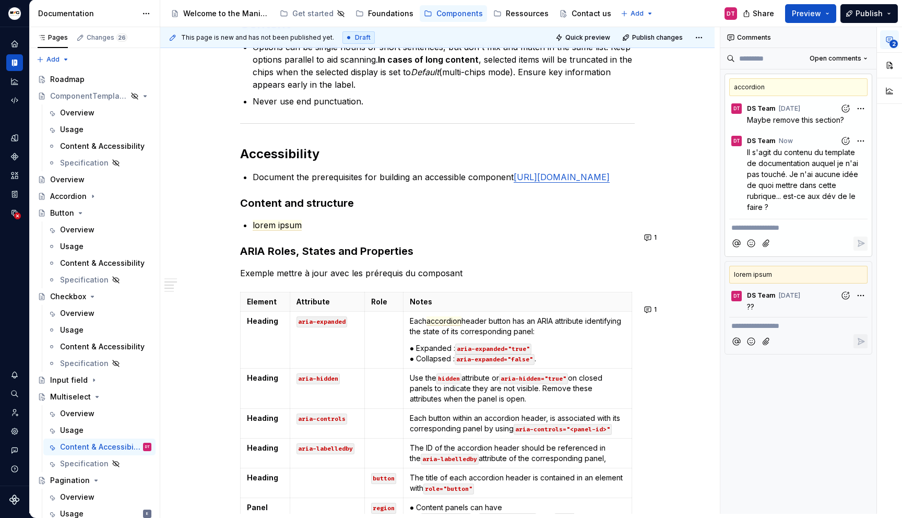
scroll to position [205, 0]
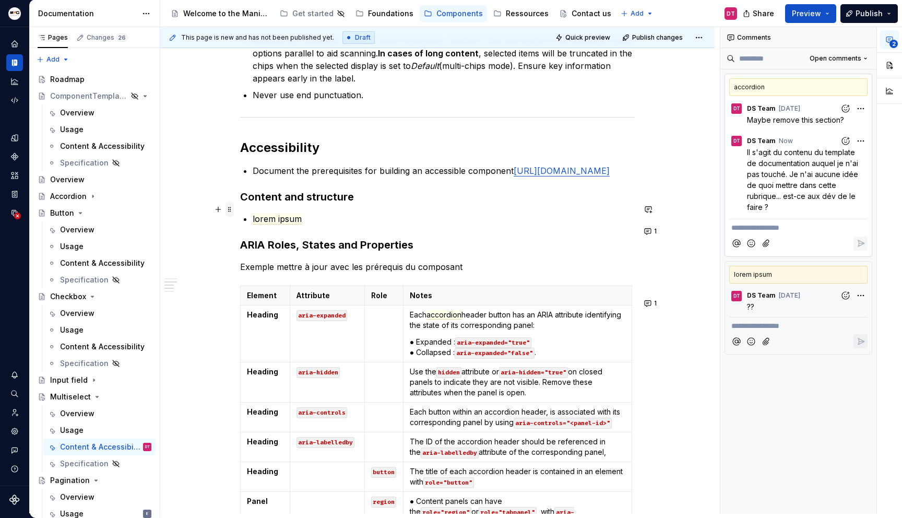
click at [230, 209] on span at bounding box center [230, 209] width 8 height 15
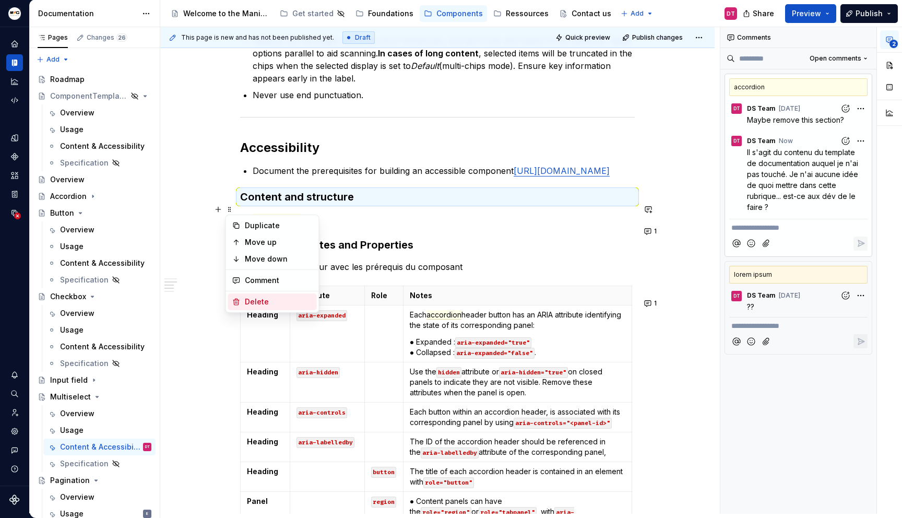
click at [264, 301] on div "Delete" at bounding box center [279, 302] width 68 height 10
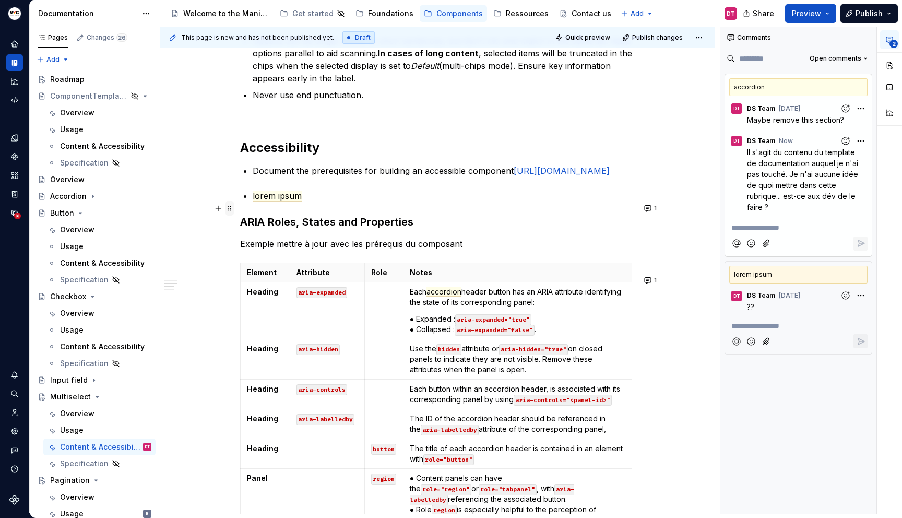
click at [229, 209] on span at bounding box center [230, 208] width 8 height 15
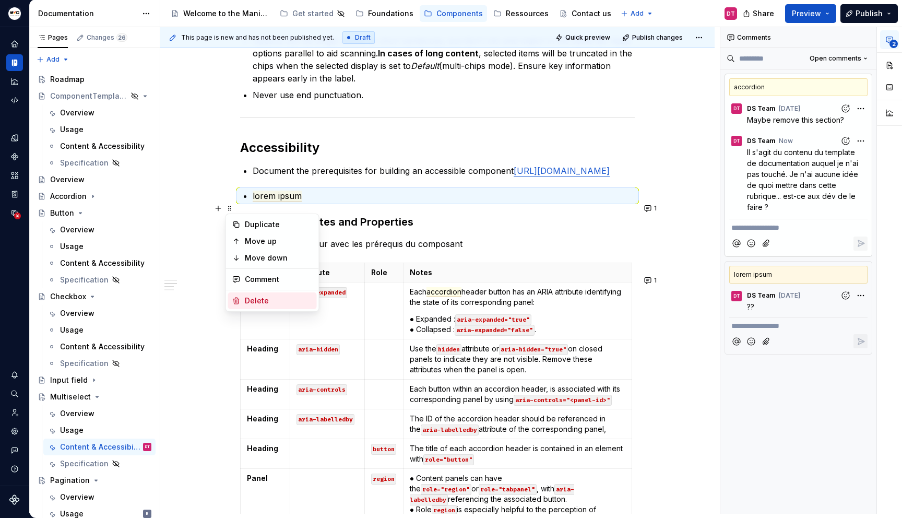
click at [259, 298] on div "Delete" at bounding box center [279, 301] width 68 height 10
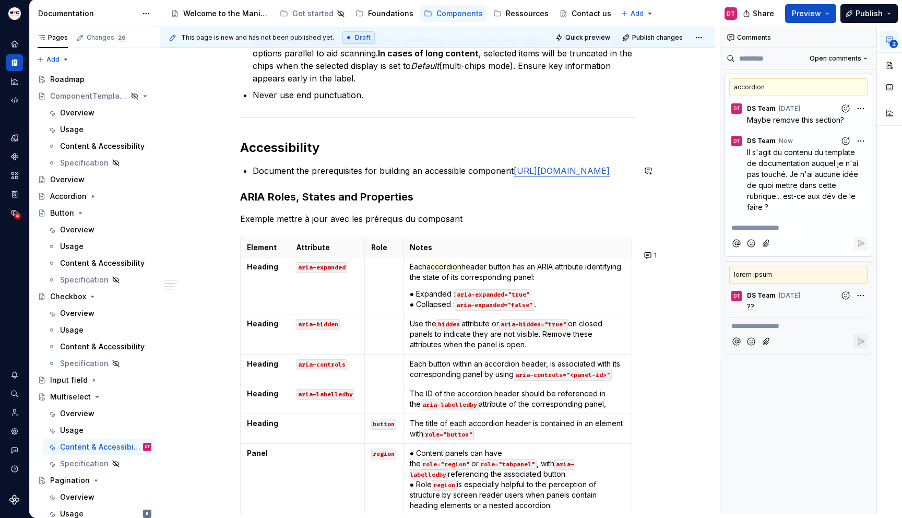
click at [685, 161] on div "Content Options can be single nouns or short sentences, but don't mix and match…" at bounding box center [437, 426] width 555 height 884
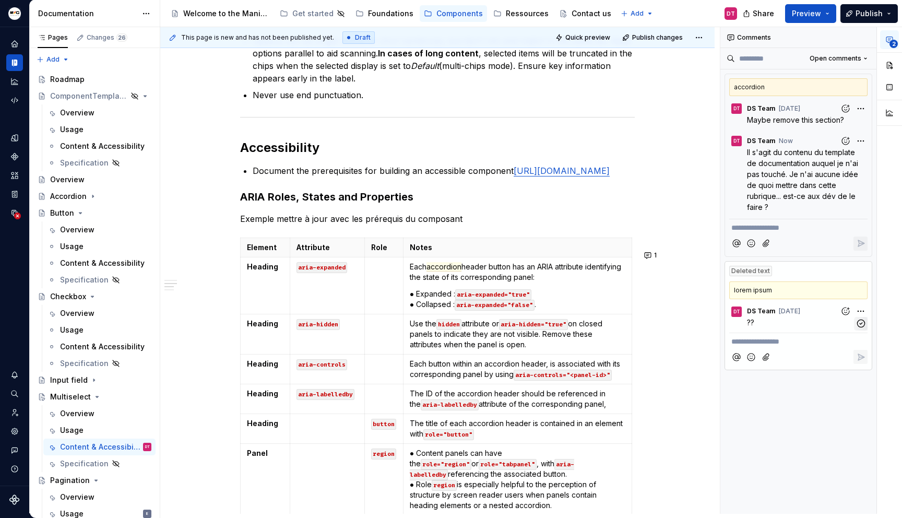
click at [861, 310] on div "DT DS Team [DATE] ?? DT" at bounding box center [798, 314] width 147 height 29
click at [690, 238] on div "Content Options can be single nouns or short sentences, but don't mix and match…" at bounding box center [437, 426] width 555 height 884
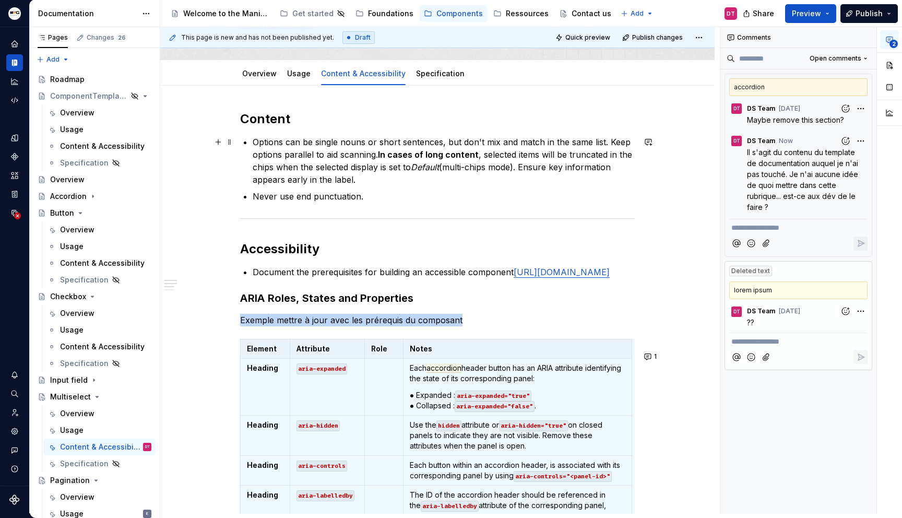
scroll to position [114, 0]
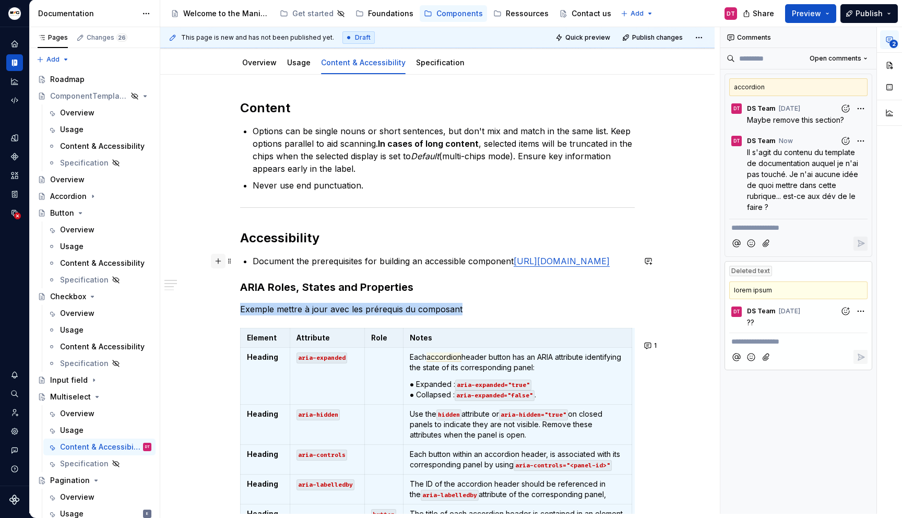
click at [219, 263] on button "button" at bounding box center [218, 261] width 15 height 15
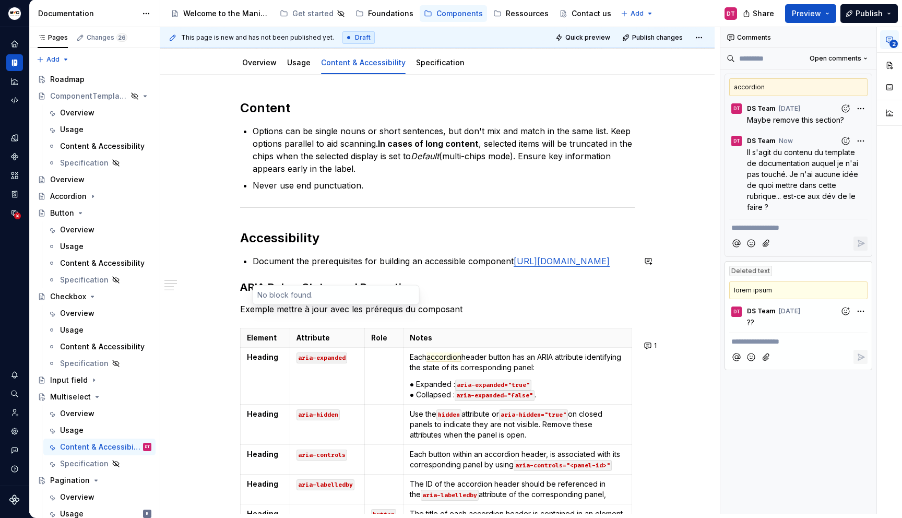
click at [217, 267] on div "Content Options can be single nouns or short sentences, but don't mix and match…" at bounding box center [437, 517] width 555 height 884
click at [219, 261] on button "button" at bounding box center [218, 261] width 15 height 15
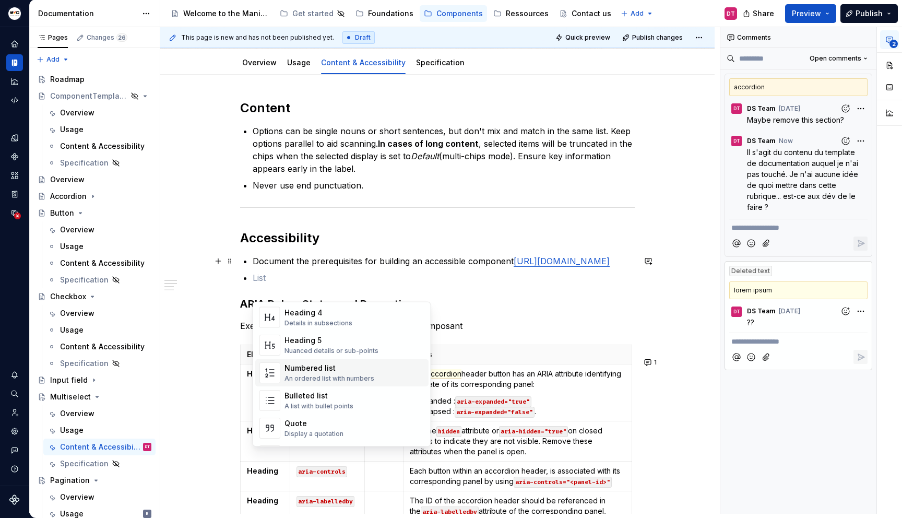
scroll to position [0, 0]
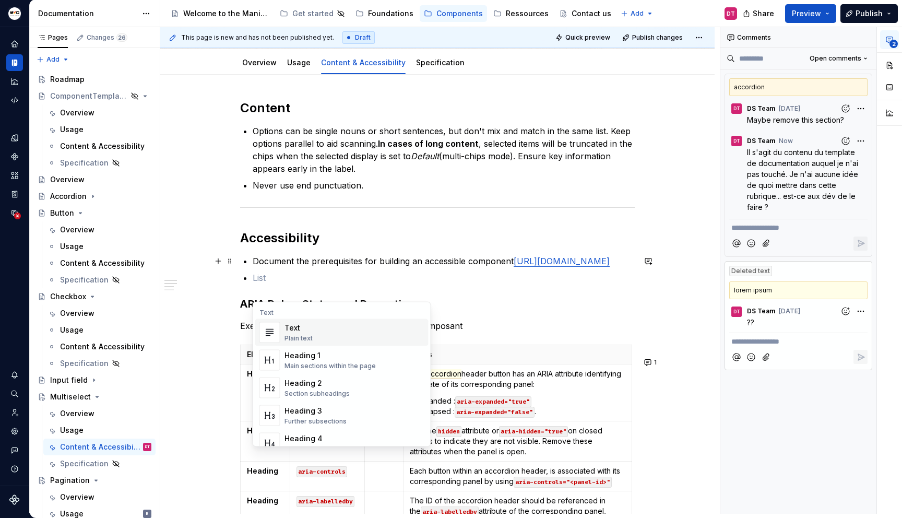
click at [271, 330] on img "Suggestions" at bounding box center [270, 332] width 20 height 21
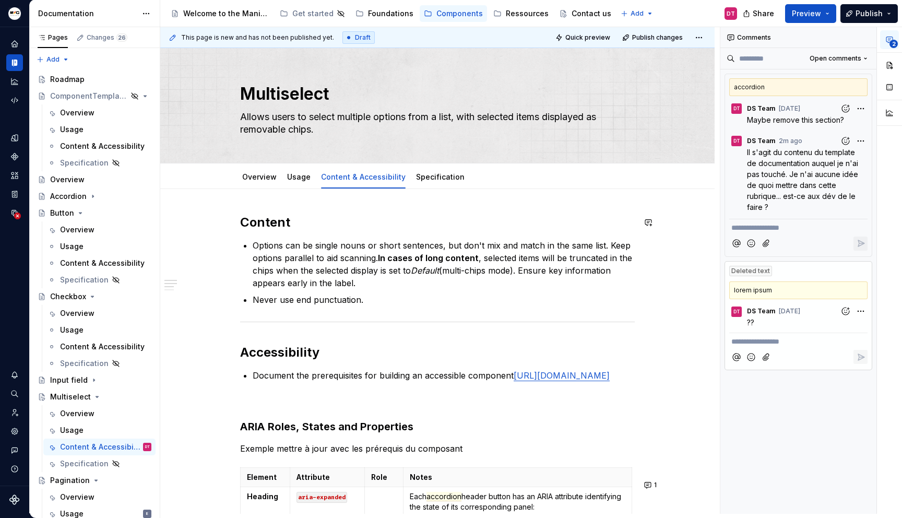
type textarea "*"
